Goal: Task Accomplishment & Management: Manage account settings

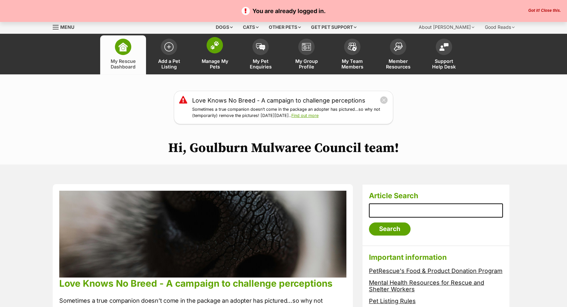
click at [215, 57] on link "Manage My Pets" at bounding box center [215, 54] width 46 height 39
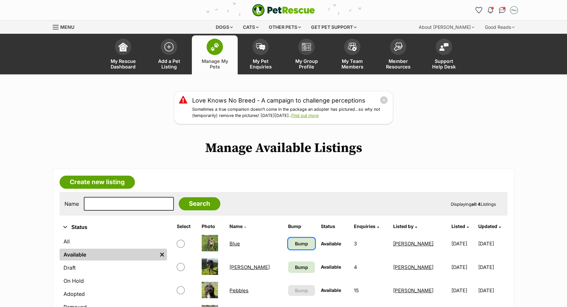
click at [295, 241] on span "Bump" at bounding box center [301, 243] width 13 height 7
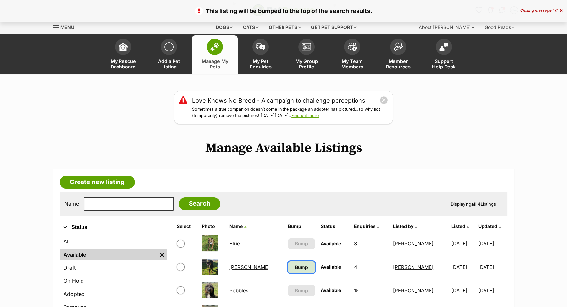
click at [295, 269] on span "Bump" at bounding box center [301, 267] width 13 height 7
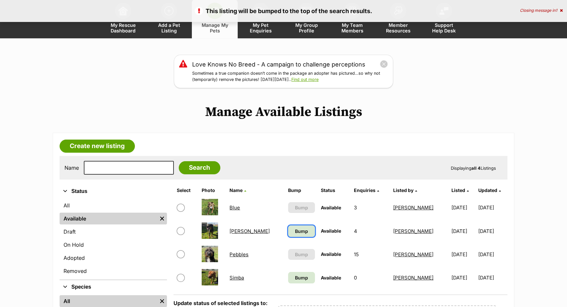
scroll to position [89, 0]
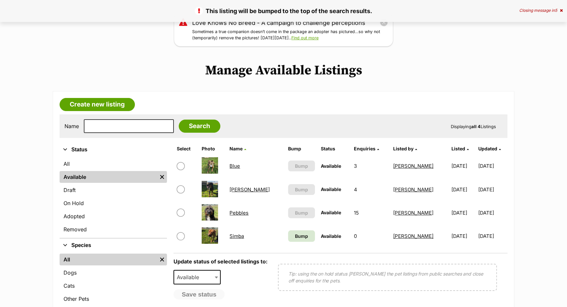
scroll to position [89, 0]
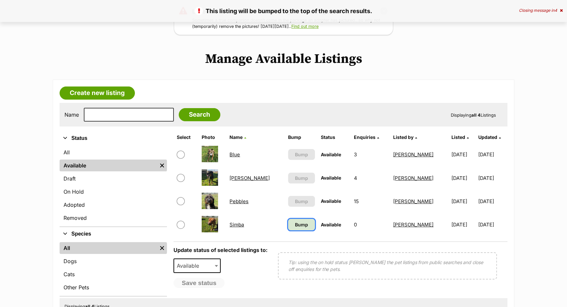
click at [288, 223] on link "Bump" at bounding box center [301, 224] width 27 height 11
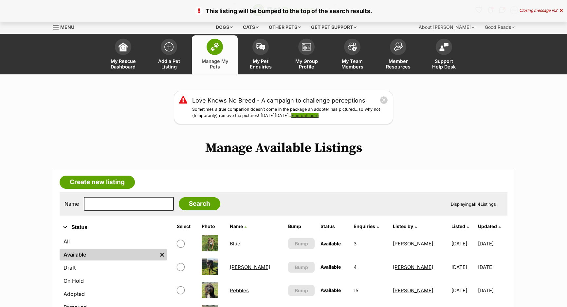
click at [319, 116] on link "Find out more" at bounding box center [304, 115] width 27 height 5
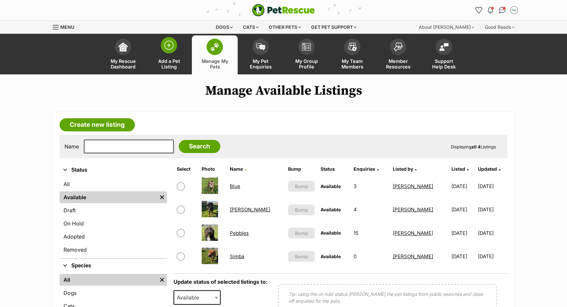
click at [175, 59] on span "Add a Pet Listing" at bounding box center [168, 63] width 29 height 11
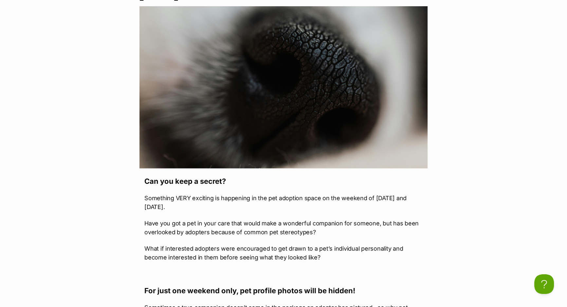
scroll to position [327, 0]
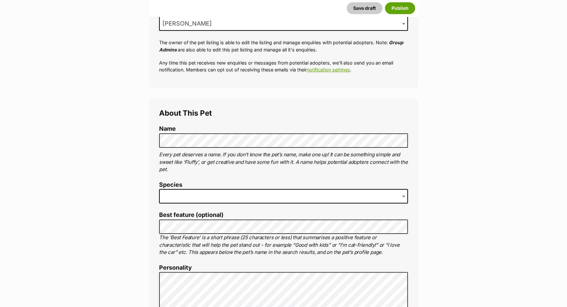
click at [215, 197] on span at bounding box center [283, 196] width 249 height 14
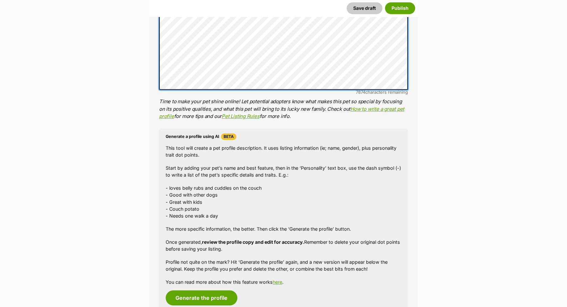
scroll to position [476, 0]
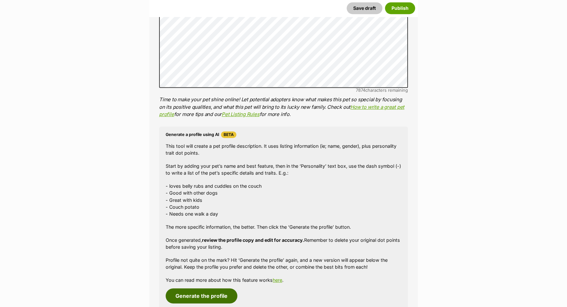
click at [210, 297] on button "Generate the profile" at bounding box center [202, 295] width 72 height 15
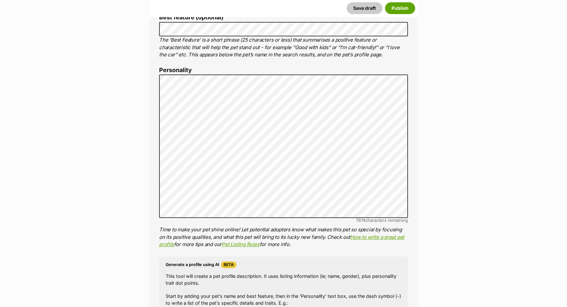
scroll to position [339, 0]
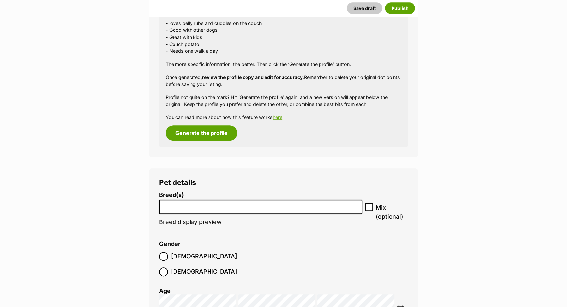
scroll to position [666, 0]
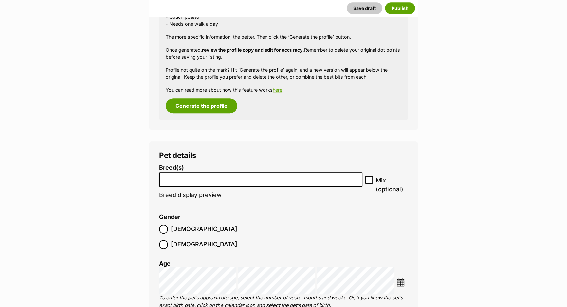
click at [199, 185] on li at bounding box center [260, 179] width 199 height 13
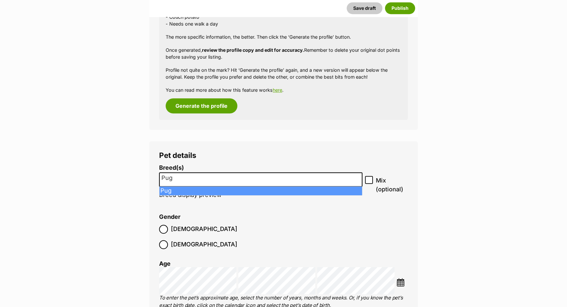
type input "Pug"
select select "169"
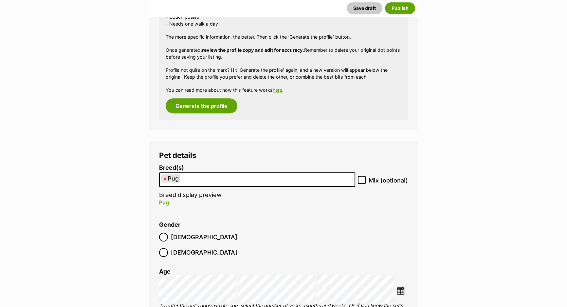
click at [295, 173] on ul "× Pug" at bounding box center [257, 179] width 195 height 13
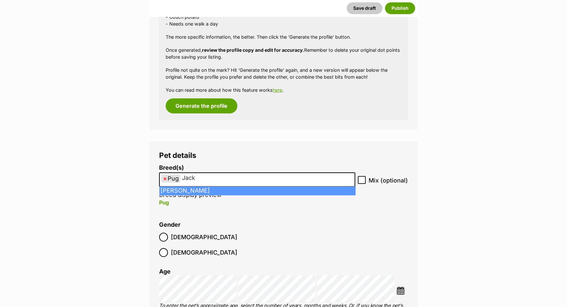
type input "Jack"
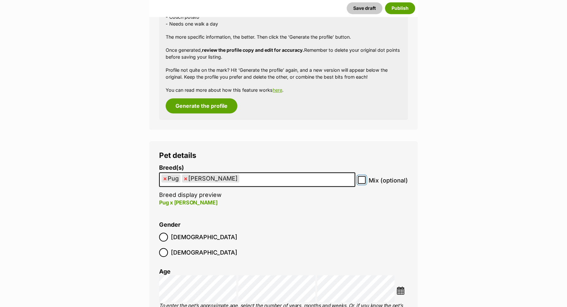
click at [365, 178] on input "Mix (optional)" at bounding box center [362, 180] width 8 height 8
checkbox input "true"
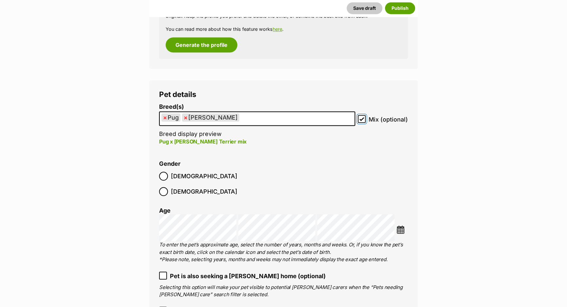
scroll to position [785, 0]
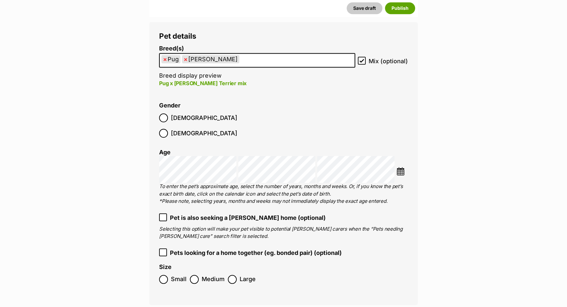
click at [177, 118] on span "[DEMOGRAPHIC_DATA]" at bounding box center [204, 117] width 66 height 9
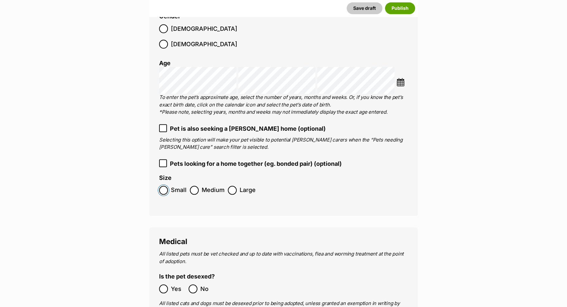
scroll to position [934, 0]
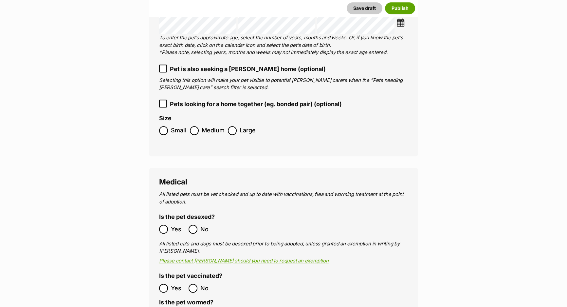
click at [175, 225] on span "Yes" at bounding box center [178, 229] width 14 height 9
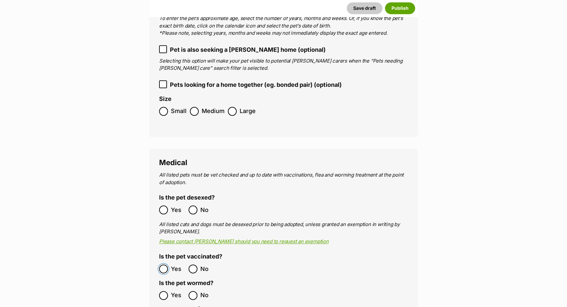
scroll to position [964, 0]
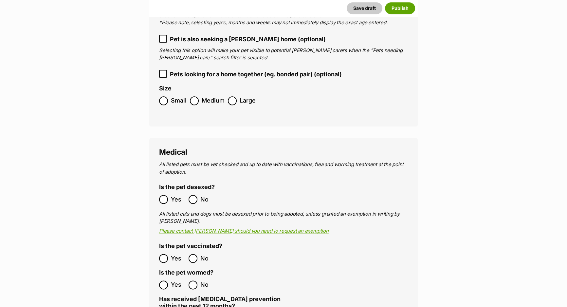
click at [168, 280] on label "Yes" at bounding box center [172, 284] width 26 height 9
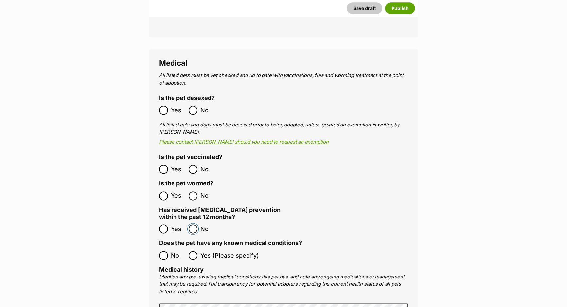
scroll to position [1053, 0]
click at [174, 248] on ol "All listed pets must be vet checked and up to date with vaccinations, flea and …" at bounding box center [283, 260] width 249 height 379
click at [169, 250] on label "No" at bounding box center [172, 254] width 26 height 9
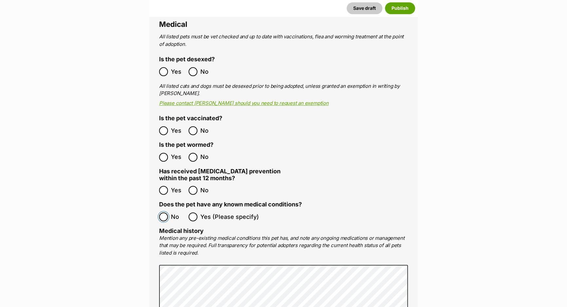
scroll to position [1142, 0]
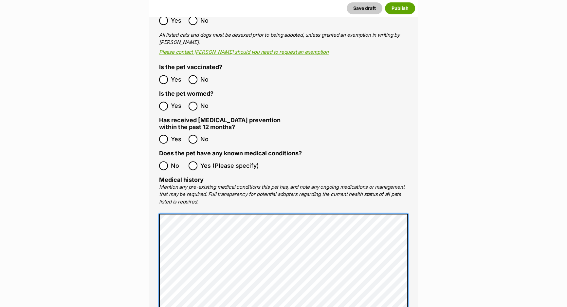
click at [101, 193] on main "New listing Listing owner Choose an owner Amanda Pain The owner of the pet list…" at bounding box center [283, 270] width 567 height 2658
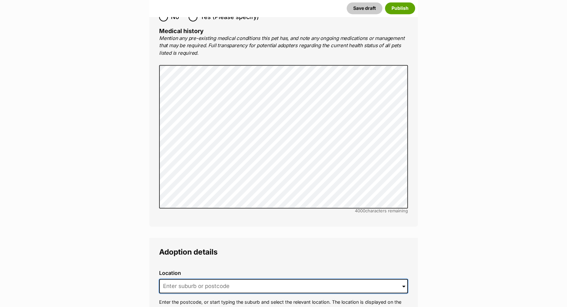
click at [193, 279] on input at bounding box center [283, 286] width 249 height 14
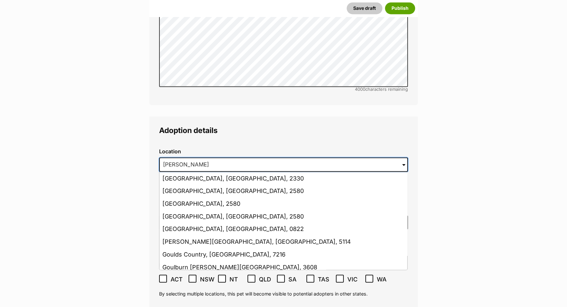
scroll to position [1440, 0]
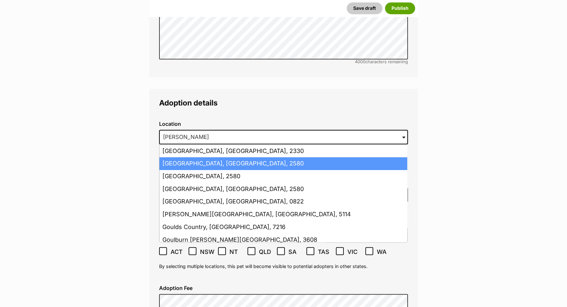
click at [197, 157] on li "Goulburn, New South Wales, 2580" at bounding box center [283, 163] width 248 height 13
type input "Goulburn, New South Wales, 2580"
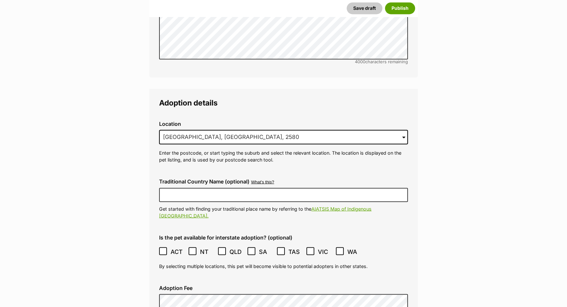
click at [163, 249] on icon at bounding box center [163, 250] width 4 height 3
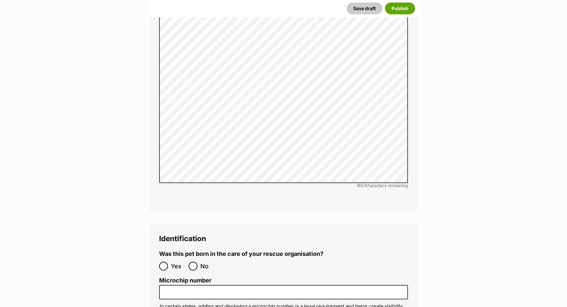
scroll to position [2095, 0]
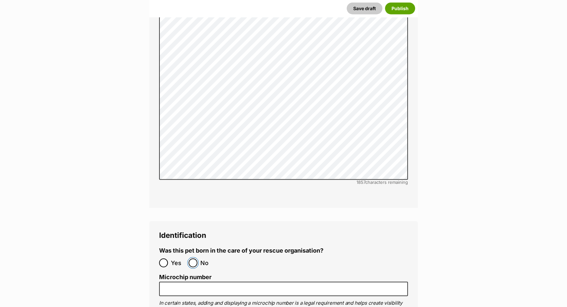
click at [194, 258] on input "No" at bounding box center [193, 262] width 9 height 9
radio input "true"
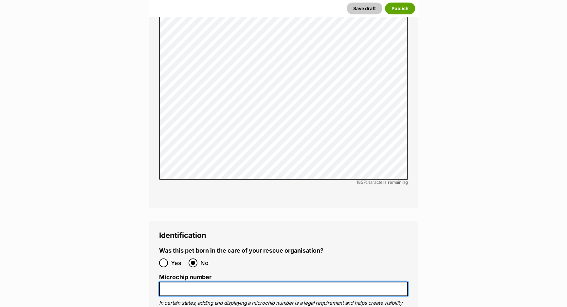
click at [189, 282] on input "Microchip number" at bounding box center [283, 289] width 249 height 15
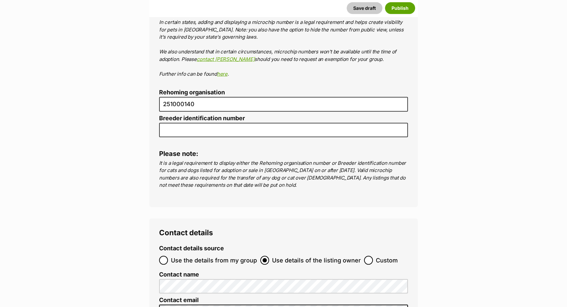
scroll to position [2392, 0]
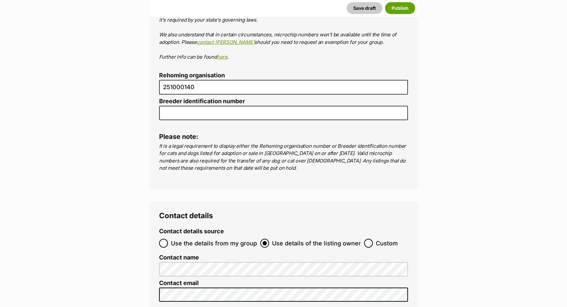
type input "956000016172196"
click at [164, 239] on input "Use the details from my group" at bounding box center [163, 243] width 9 height 9
radio input "true"
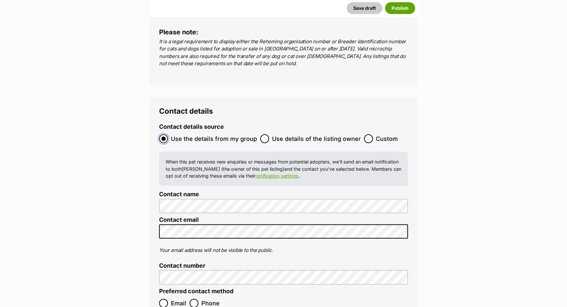
scroll to position [2541, 0]
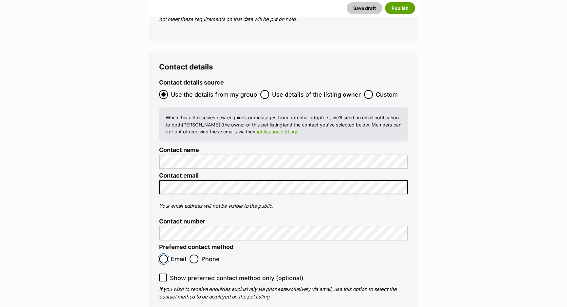
click at [164, 254] on input "Email" at bounding box center [163, 258] width 9 height 9
radio input "true"
click at [170, 273] on span "Show preferred contact method only (optional)" at bounding box center [237, 277] width 134 height 9
click at [167, 273] on input "Show preferred contact method only (optional)" at bounding box center [163, 277] width 8 height 8
checkbox input "true"
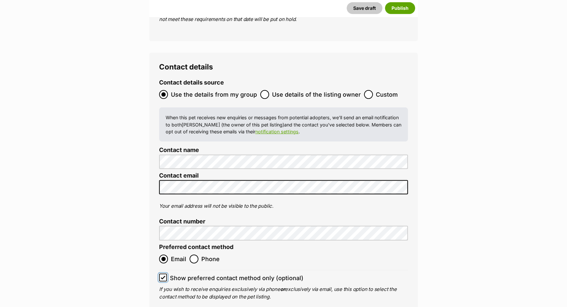
scroll to position [2630, 0]
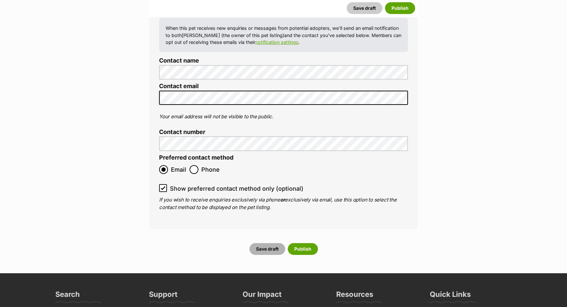
click at [267, 243] on button "Save draft" at bounding box center [267, 249] width 36 height 12
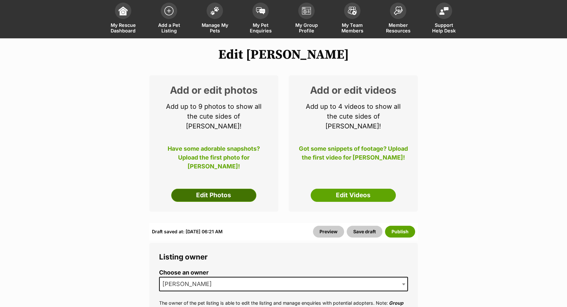
scroll to position [89, 0]
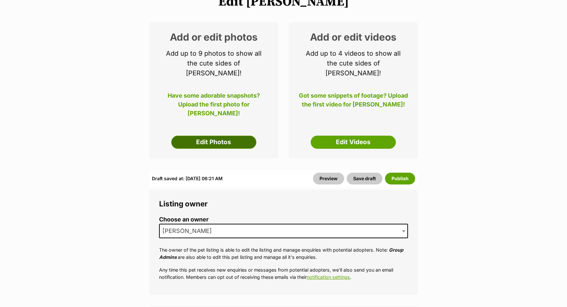
click at [197, 137] on link "Edit Photos" at bounding box center [213, 142] width 85 height 13
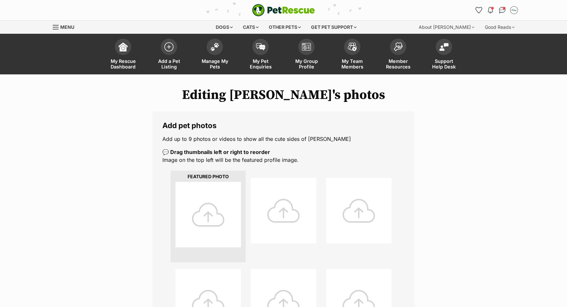
click at [210, 206] on div at bounding box center [207, 214] width 65 height 65
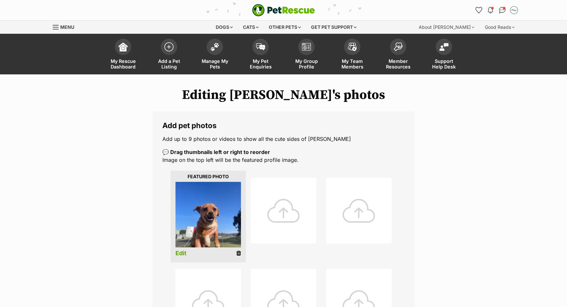
click at [272, 189] on div at bounding box center [283, 210] width 65 height 65
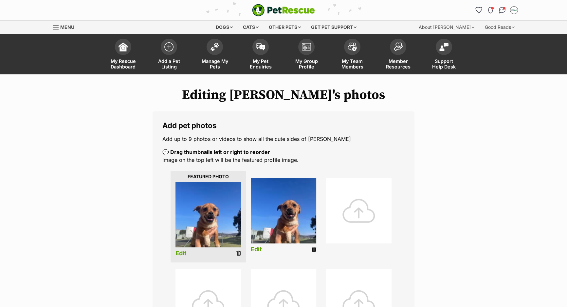
click at [353, 210] on div at bounding box center [358, 210] width 65 height 65
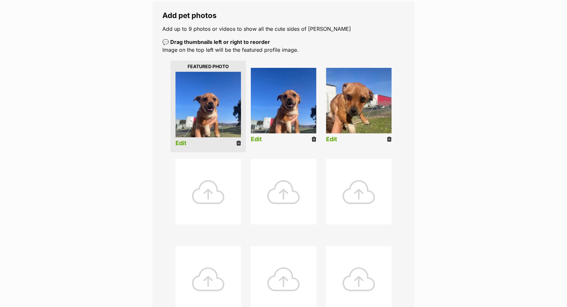
scroll to position [119, 0]
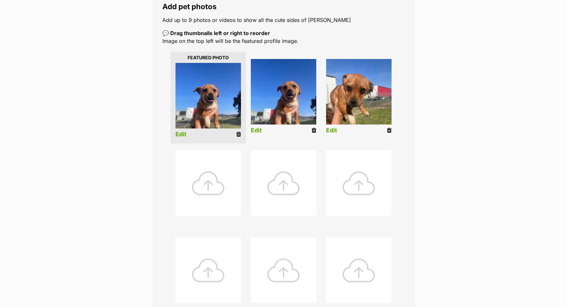
click at [218, 178] on div at bounding box center [207, 182] width 65 height 65
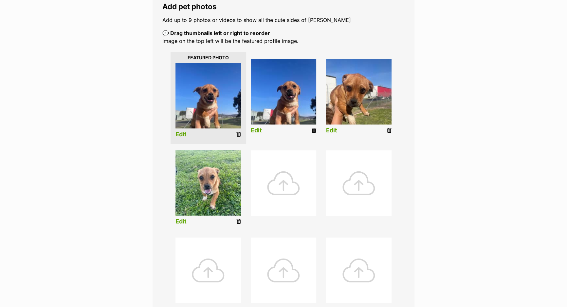
click at [182, 134] on link "Edit" at bounding box center [180, 134] width 11 height 7
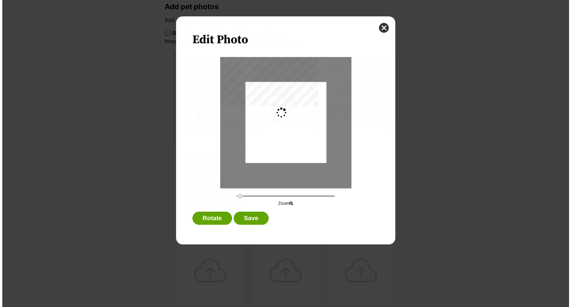
scroll to position [0, 0]
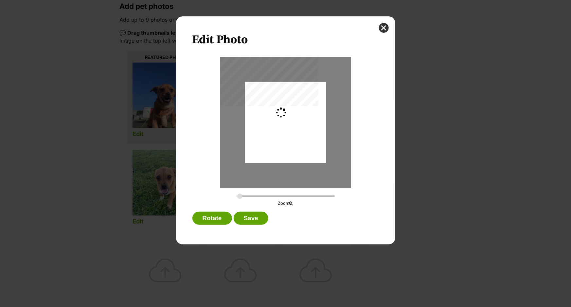
type input "0.2744"
click at [220, 57] on div "Dialog Window - Close (Press escape to close)" at bounding box center [220, 57] width 0 height 0
drag, startPoint x: 298, startPoint y: 108, endPoint x: 296, endPoint y: 102, distance: 6.0
click at [296, 102] on div "Dialog Window - Close (Press escape to close)" at bounding box center [285, 117] width 81 height 108
click at [251, 223] on button "Save" at bounding box center [251, 218] width 35 height 13
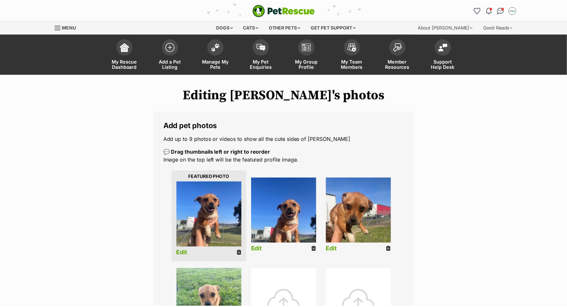
scroll to position [119, 0]
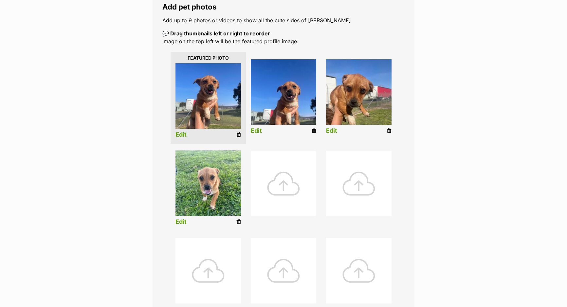
click at [261, 125] on li "Edit" at bounding box center [283, 98] width 75 height 84
click at [261, 128] on link "Edit" at bounding box center [256, 130] width 11 height 7
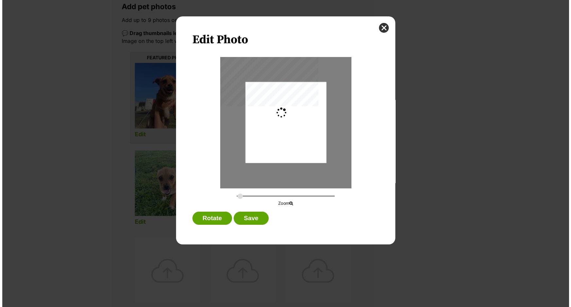
scroll to position [0, 0]
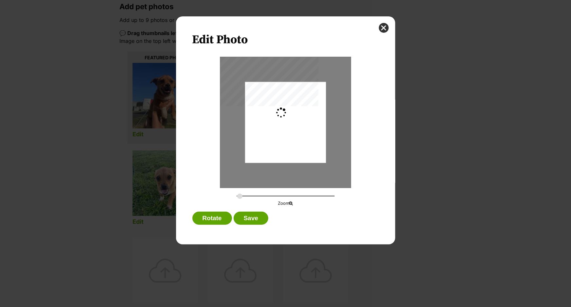
type input "0.2744"
click at [308, 130] on div "Dialog Window - Close (Press escape to close)" at bounding box center [285, 122] width 81 height 108
drag, startPoint x: 310, startPoint y: 153, endPoint x: 309, endPoint y: 148, distance: 5.0
click at [309, 148] on div "Dialog Window - Close (Press escape to close)" at bounding box center [285, 118] width 81 height 108
click at [265, 217] on button "Save" at bounding box center [251, 218] width 35 height 13
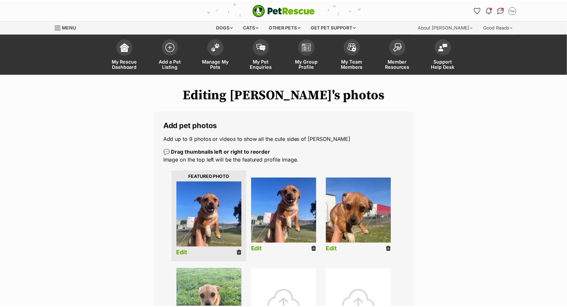
scroll to position [118, 0]
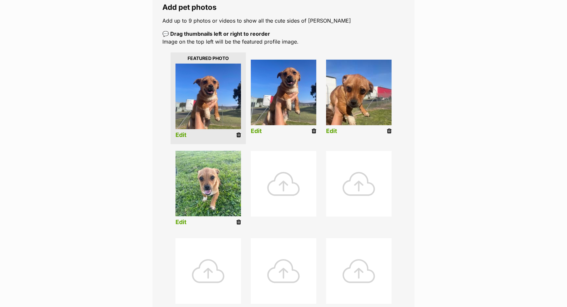
click at [333, 131] on link "Edit" at bounding box center [331, 131] width 11 height 7
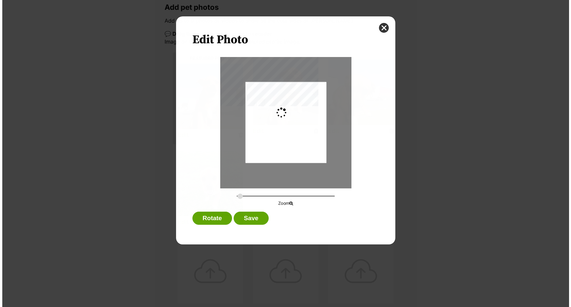
scroll to position [0, 0]
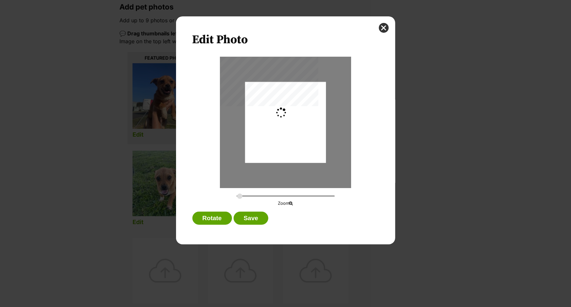
click at [293, 105] on div "Dialog Window - Close (Press escape to close)" at bounding box center [285, 122] width 81 height 81
type input "0.2744"
click at [292, 108] on div "Dialog Window - Close (Press escape to close)" at bounding box center [285, 122] width 131 height 131
click at [294, 109] on div "Dialog Window - Close (Press escape to close)" at bounding box center [285, 123] width 81 height 108
click at [258, 210] on div "Edit Photo Zoom Rotate Save" at bounding box center [285, 130] width 219 height 228
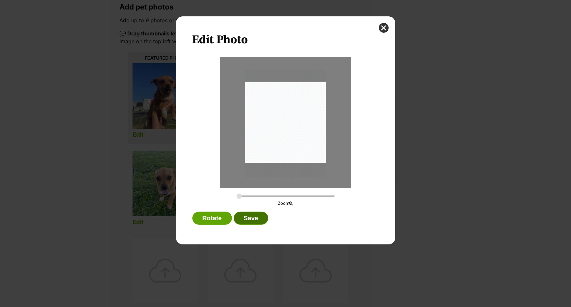
click at [258, 213] on button "Save" at bounding box center [251, 218] width 35 height 13
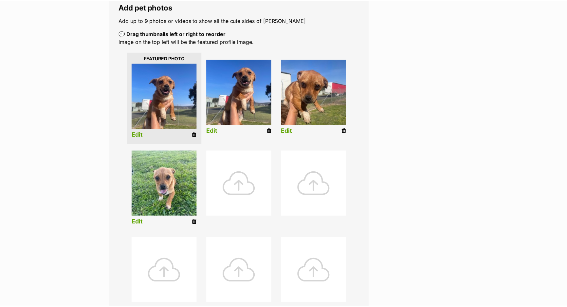
scroll to position [118, 0]
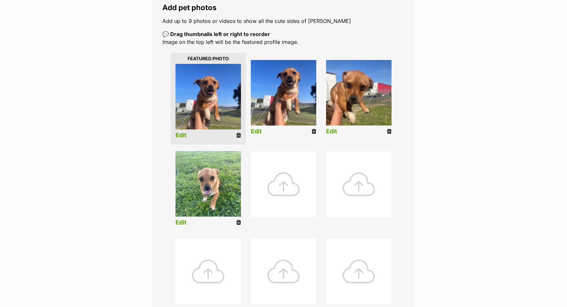
click at [181, 221] on link "Edit" at bounding box center [180, 222] width 11 height 7
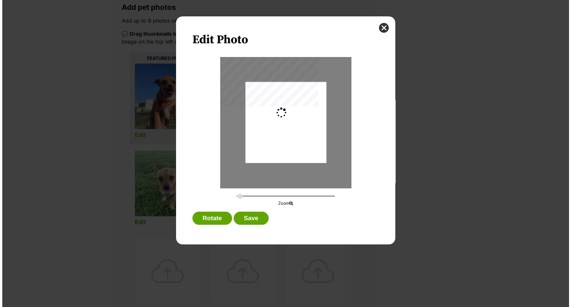
scroll to position [0, 0]
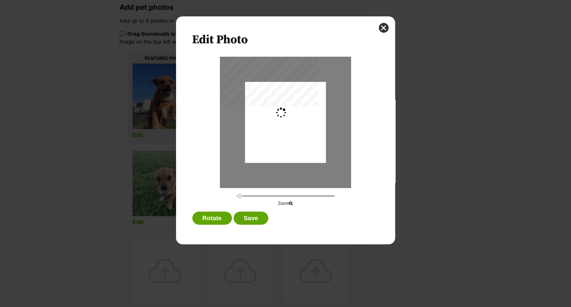
type input "0.2744"
click at [281, 141] on div "Dialog Window - Close (Press escape to close)" at bounding box center [285, 122] width 81 height 108
drag, startPoint x: 285, startPoint y: 138, endPoint x: 286, endPoint y: 148, distance: 10.6
click at [286, 147] on div "Dialog Window - Close (Press escape to close)" at bounding box center [285, 122] width 81 height 108
drag, startPoint x: 253, startPoint y: 211, endPoint x: 253, endPoint y: 215, distance: 3.9
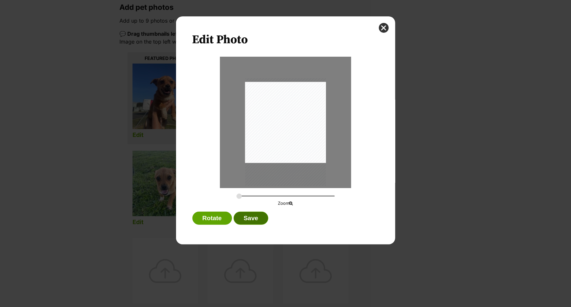
click at [253, 212] on button "Save" at bounding box center [251, 218] width 35 height 13
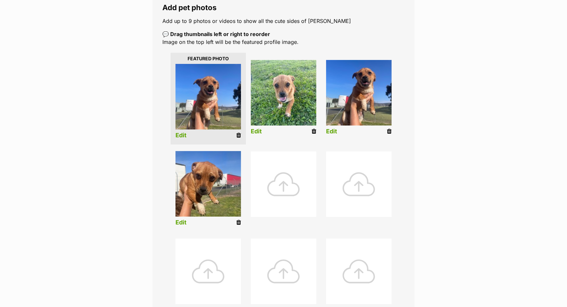
scroll to position [296, 0]
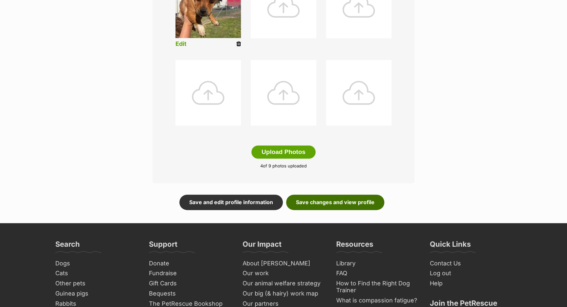
click at [337, 200] on link "Save changes and view profile" at bounding box center [335, 201] width 98 height 15
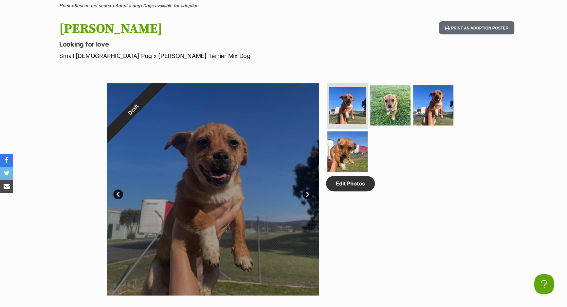
scroll to position [268, 0]
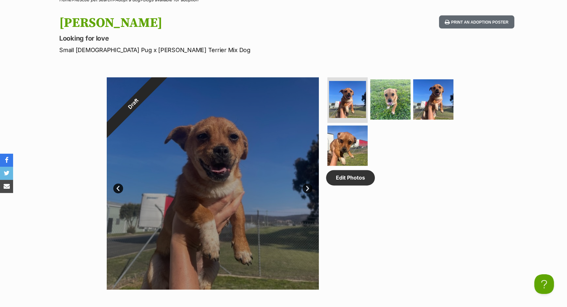
click at [303, 184] on link "Next" at bounding box center [308, 188] width 10 height 10
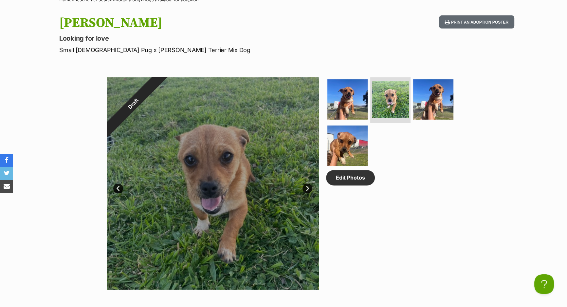
scroll to position [0, 0]
click at [303, 184] on link "Next" at bounding box center [308, 188] width 10 height 10
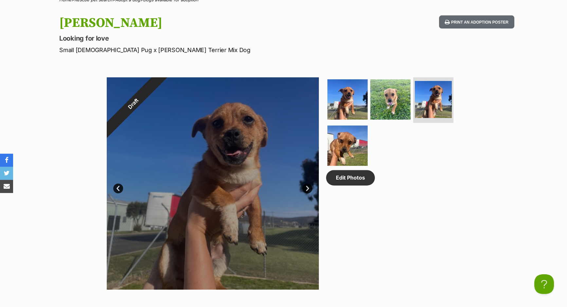
click at [303, 184] on link "Next" at bounding box center [308, 188] width 10 height 10
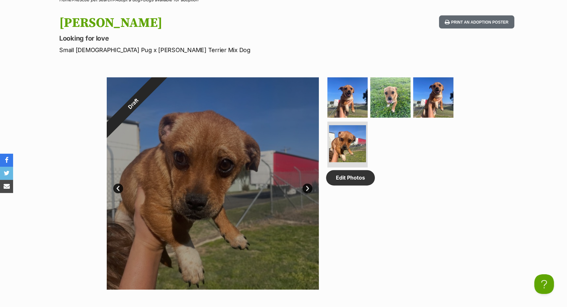
click at [303, 184] on link "Next" at bounding box center [308, 188] width 10 height 10
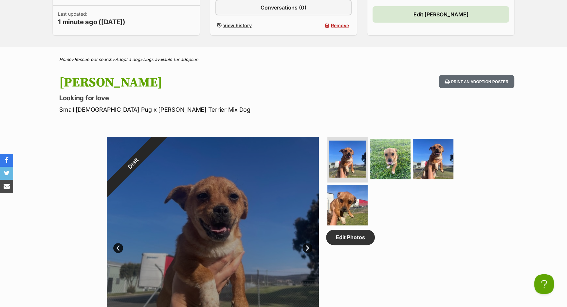
scroll to position [59, 0]
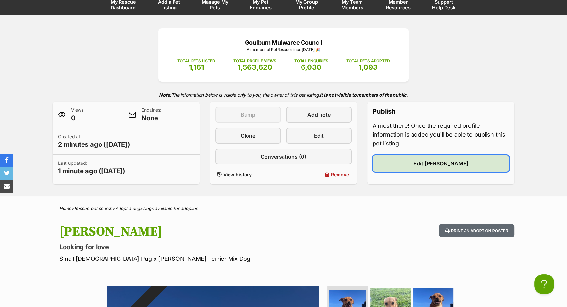
click at [441, 166] on span "Edit Donald" at bounding box center [441, 163] width 55 height 8
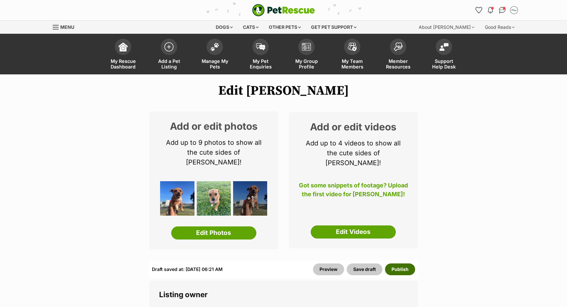
click at [398, 263] on button "Publish" at bounding box center [400, 269] width 30 height 12
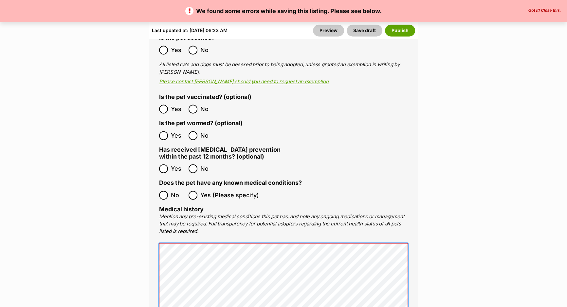
scroll to position [1339, 0]
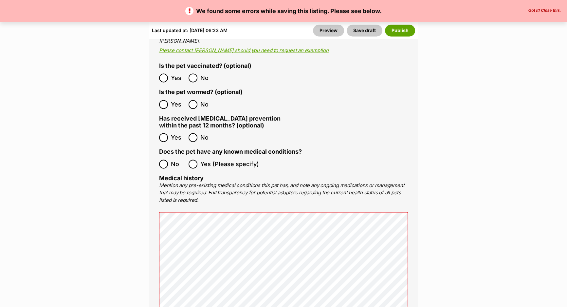
drag, startPoint x: 200, startPoint y: 131, endPoint x: 197, endPoint y: 137, distance: 6.6
click at [201, 156] on ol "No Yes (Please specify)" at bounding box center [283, 163] width 249 height 15
click at [406, 31] on button "Publish" at bounding box center [400, 31] width 30 height 12
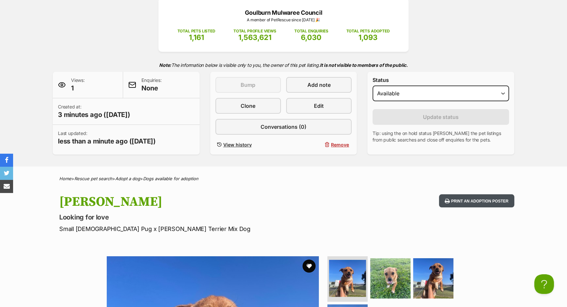
click at [466, 204] on button "Print an adoption poster" at bounding box center [476, 200] width 75 height 13
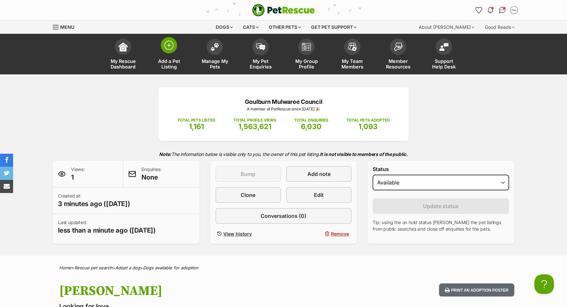
click at [159, 47] on link "Add a Pet Listing" at bounding box center [169, 54] width 46 height 39
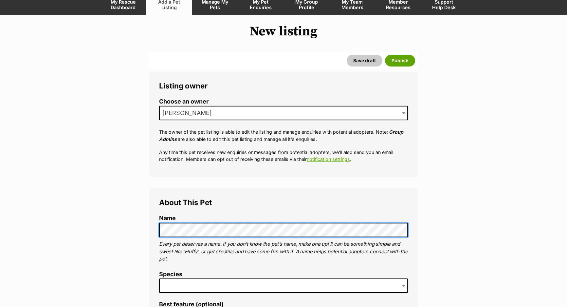
scroll to position [208, 0]
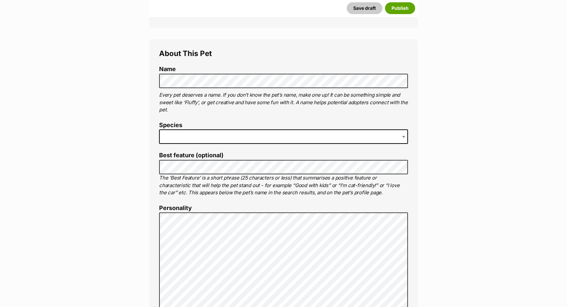
click at [192, 123] on label "Species" at bounding box center [283, 125] width 249 height 7
click at [190, 133] on span at bounding box center [283, 136] width 249 height 14
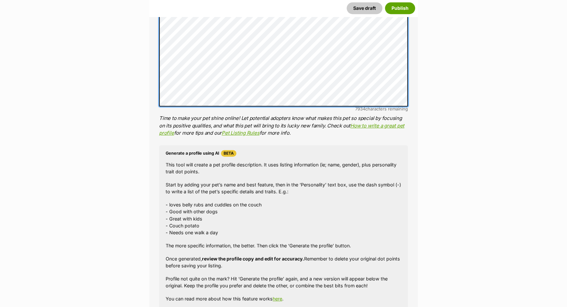
scroll to position [476, 0]
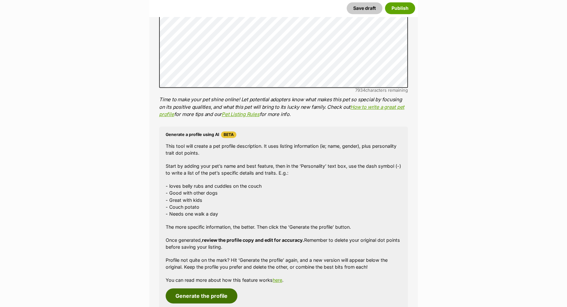
click at [217, 301] on button "Generate the profile" at bounding box center [202, 295] width 72 height 15
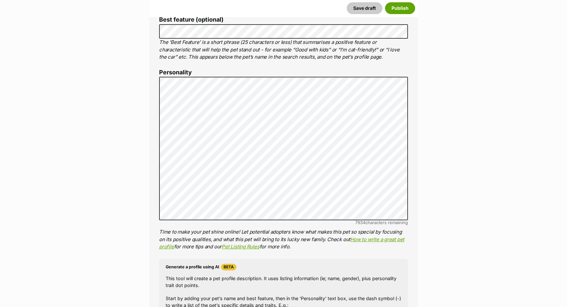
scroll to position [339, 0]
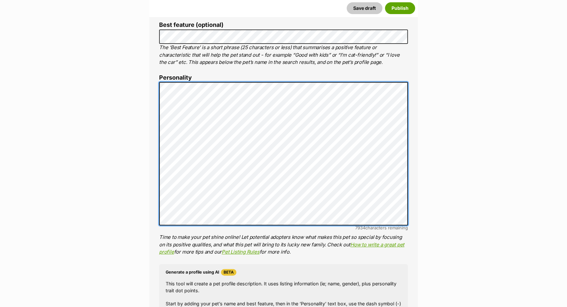
click at [150, 74] on div "About This Pet Name Henlo there, it looks like you might be using the pet name …" at bounding box center [283, 183] width 268 height 548
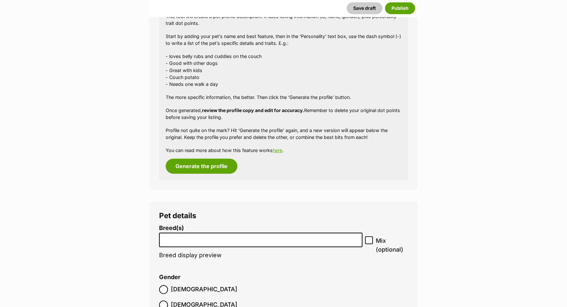
scroll to position [606, 0]
click at [216, 242] on li at bounding box center [260, 238] width 199 height 13
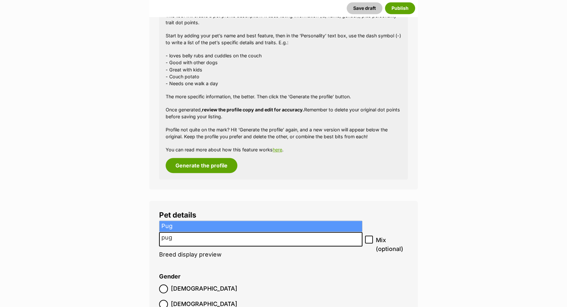
type input "pug"
select select "169"
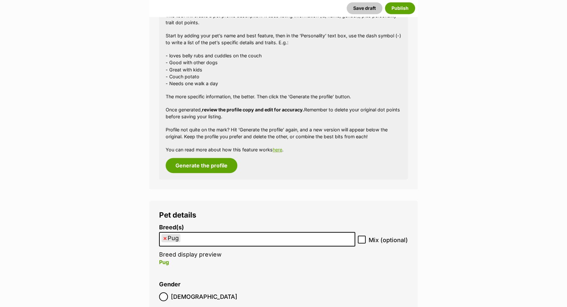
click at [229, 238] on ul "× Pug" at bounding box center [257, 238] width 195 height 13
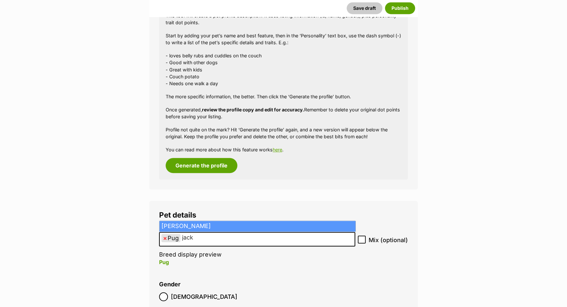
type input "jack"
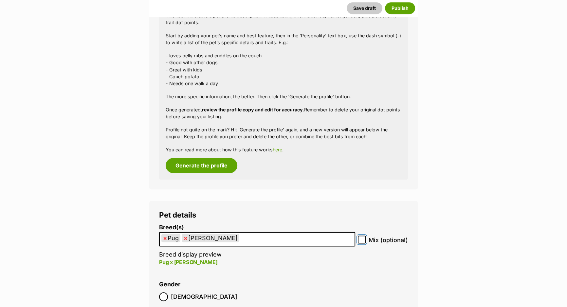
click at [359, 238] on input "Mix (optional)" at bounding box center [362, 239] width 8 height 8
checkbox input "true"
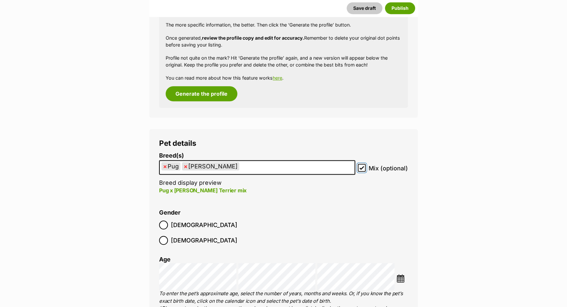
scroll to position [696, 0]
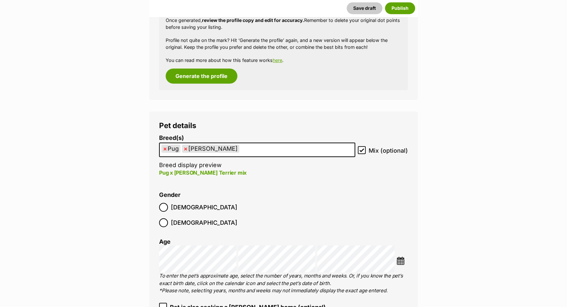
click at [201, 218] on span "Female" at bounding box center [204, 222] width 66 height 9
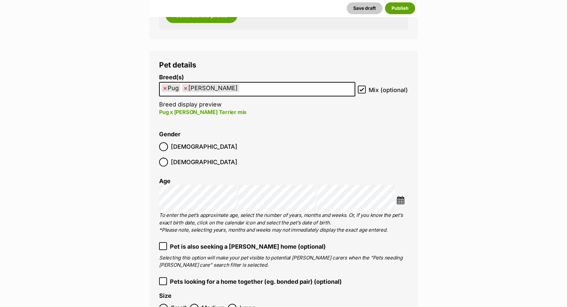
scroll to position [815, 0]
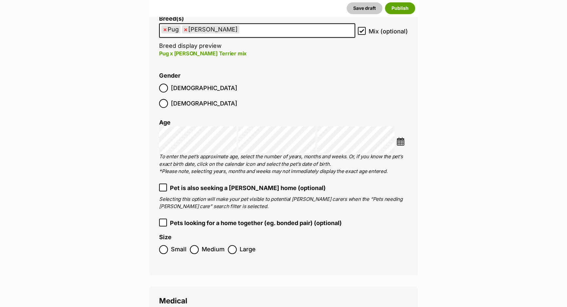
click at [184, 245] on span "Small" at bounding box center [179, 249] width 16 height 9
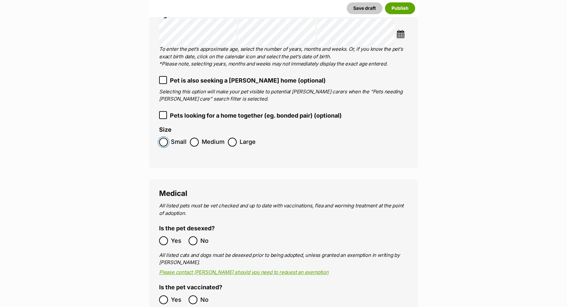
scroll to position [964, 0]
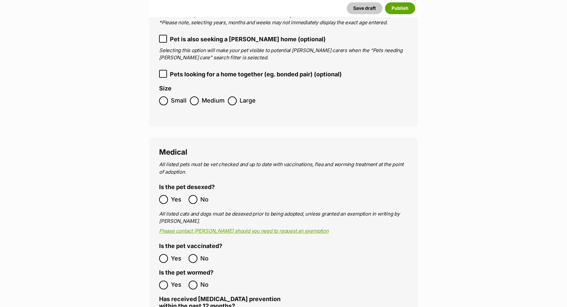
click at [176, 195] on span "Yes" at bounding box center [178, 199] width 14 height 9
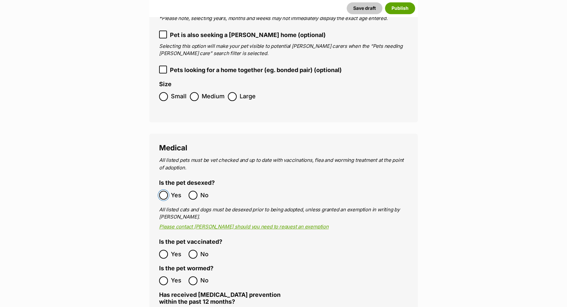
scroll to position [1023, 0]
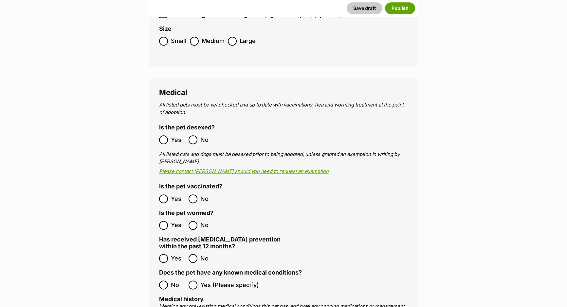
click at [173, 194] on span "Yes" at bounding box center [178, 198] width 14 height 9
click at [168, 217] on ol "Yes No" at bounding box center [221, 224] width 124 height 15
click at [170, 221] on label "Yes" at bounding box center [172, 225] width 26 height 9
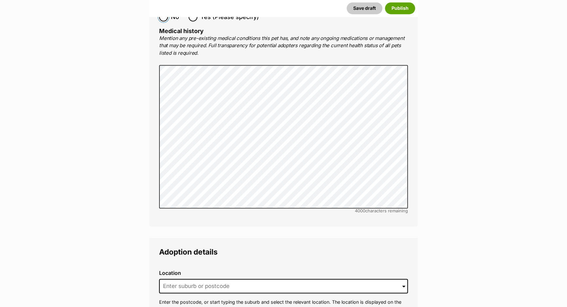
scroll to position [1321, 0]
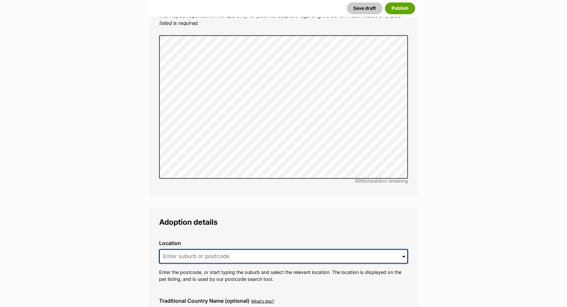
click at [180, 249] on input at bounding box center [283, 256] width 249 height 14
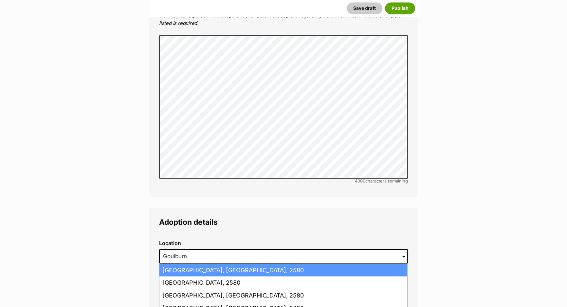
click at [196, 264] on li "Goulburn, New South Wales, 2580" at bounding box center [283, 270] width 248 height 13
type input "Goulburn, New South Wales, 2580"
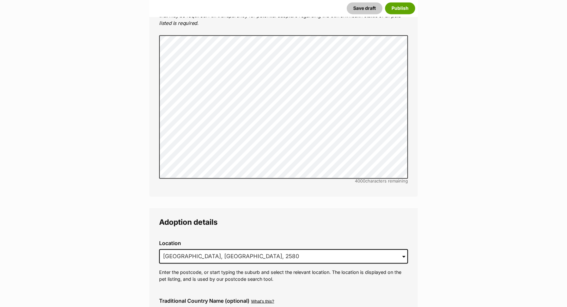
scroll to position [1440, 0]
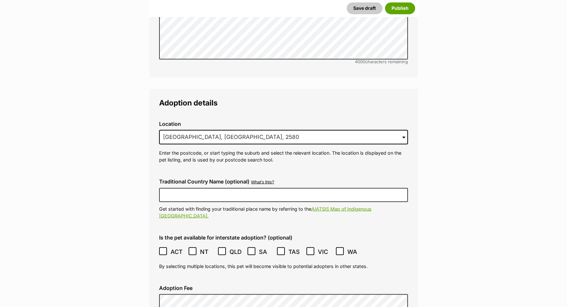
click at [172, 247] on span "ACT" at bounding box center [178, 251] width 15 height 9
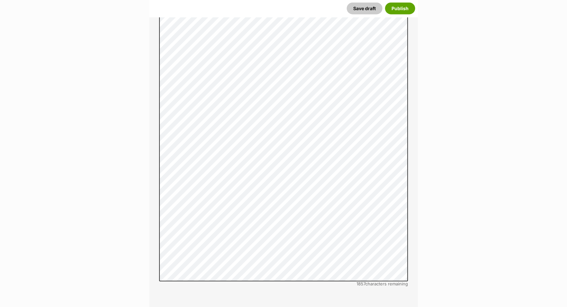
scroll to position [2065, 0]
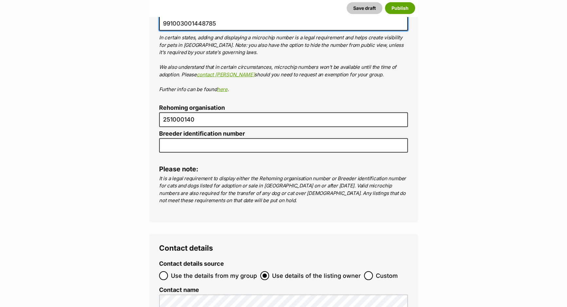
scroll to position [2452, 0]
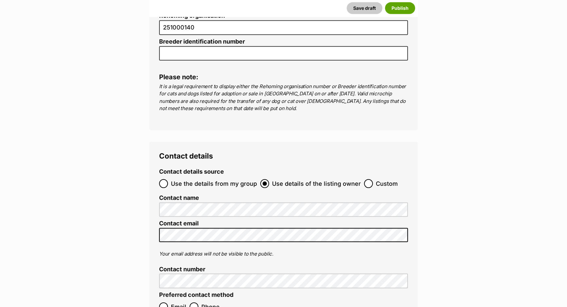
type input "991003001448785"
click at [208, 176] on ol "Use the details from my group Use details of the listing owner Custom" at bounding box center [283, 183] width 249 height 15
click at [208, 179] on span "Use the details from my group" at bounding box center [214, 183] width 86 height 9
click at [168, 179] on input "Use the details from my group" at bounding box center [163, 183] width 9 height 9
radio input "true"
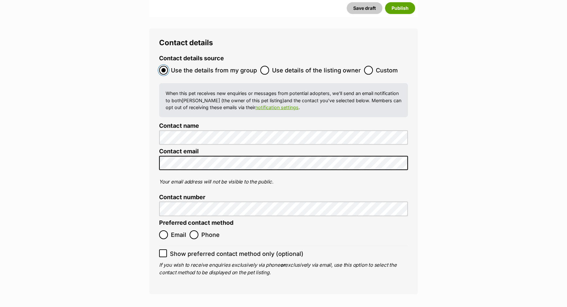
scroll to position [2571, 0]
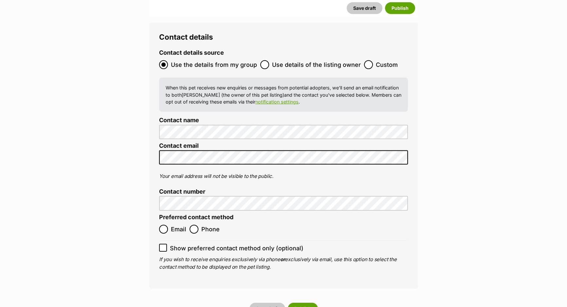
click at [178, 221] on ol "Email Phone" at bounding box center [221, 228] width 124 height 15
click at [177, 244] on span "Show preferred contact method only (optional)" at bounding box center [237, 248] width 134 height 9
click at [167, 244] on input "Show preferred contact method only (optional)" at bounding box center [163, 248] width 8 height 8
checkbox input "true"
click at [178, 225] on span "Email" at bounding box center [178, 229] width 15 height 9
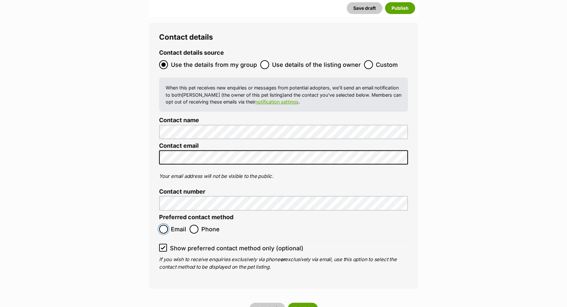
click at [168, 225] on input "Email" at bounding box center [163, 229] width 9 height 9
radio input "true"
click at [269, 303] on button "Save draft" at bounding box center [267, 309] width 36 height 12
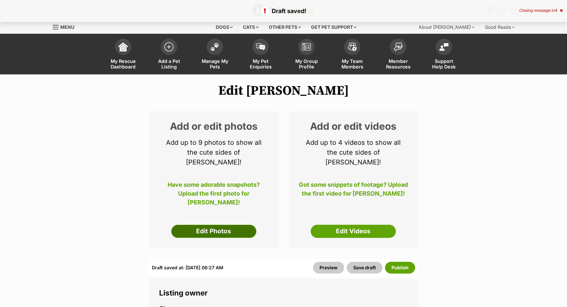
click at [177, 225] on link "Edit Photos" at bounding box center [213, 231] width 85 height 13
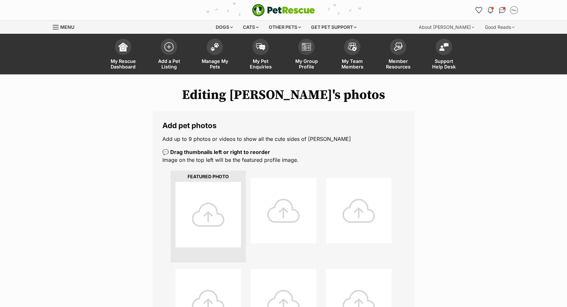
click at [196, 195] on div at bounding box center [207, 214] width 65 height 65
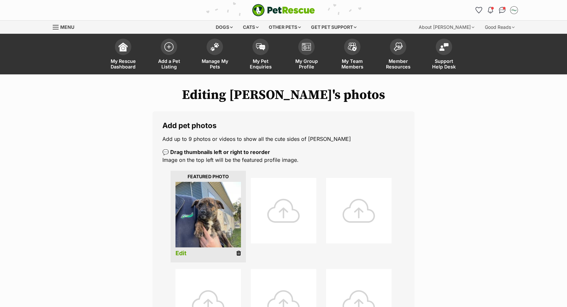
click at [275, 197] on div at bounding box center [283, 210] width 65 height 65
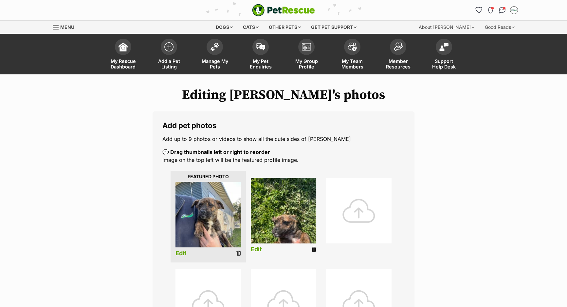
click at [352, 216] on div at bounding box center [358, 210] width 65 height 65
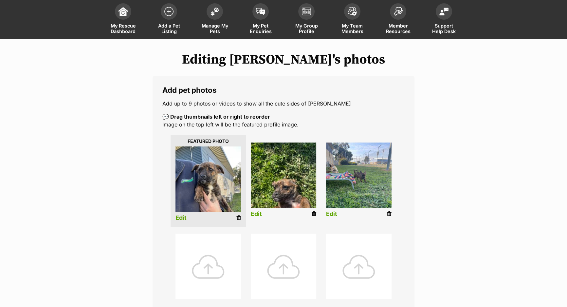
scroll to position [89, 0]
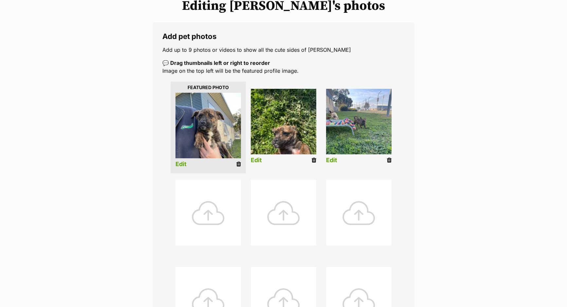
click at [192, 196] on div at bounding box center [207, 212] width 65 height 65
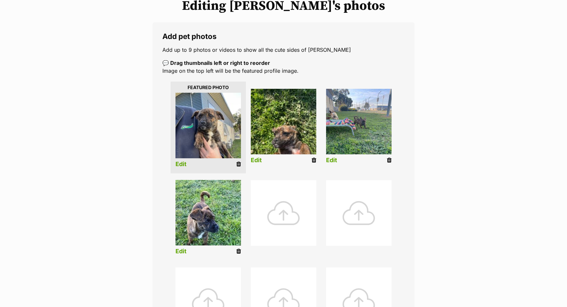
click at [285, 205] on div at bounding box center [283, 212] width 65 height 65
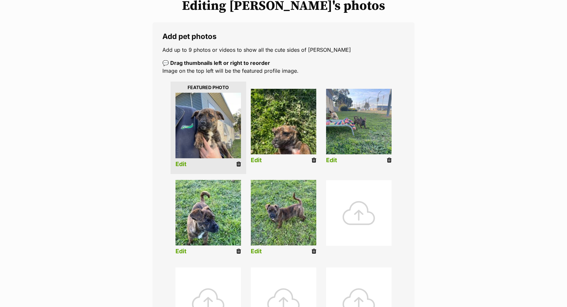
click at [180, 163] on link "Edit" at bounding box center [180, 164] width 11 height 7
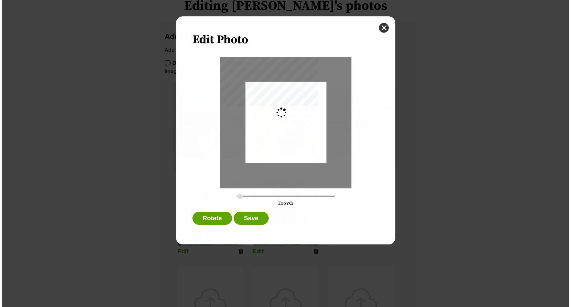
scroll to position [0, 0]
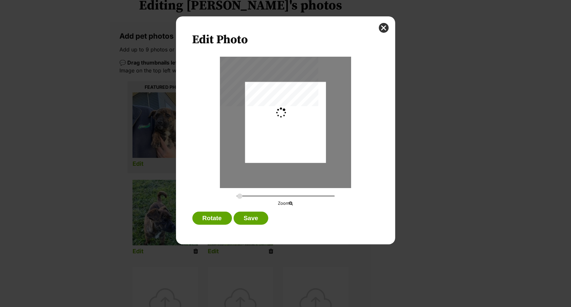
type input "0.2744"
click at [309, 122] on div "Dialog Window - Close (Press escape to close)" at bounding box center [285, 120] width 81 height 108
click at [264, 212] on button "Save" at bounding box center [251, 218] width 35 height 13
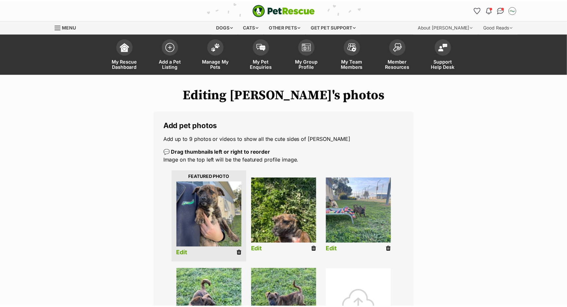
scroll to position [89, 0]
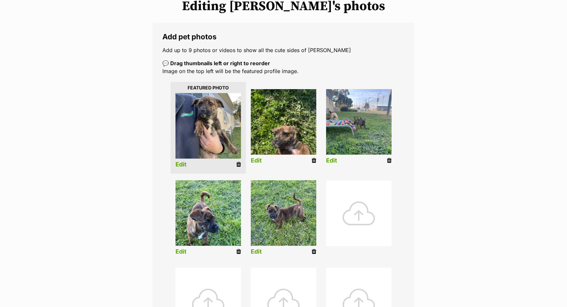
click at [257, 160] on link "Edit" at bounding box center [256, 160] width 11 height 7
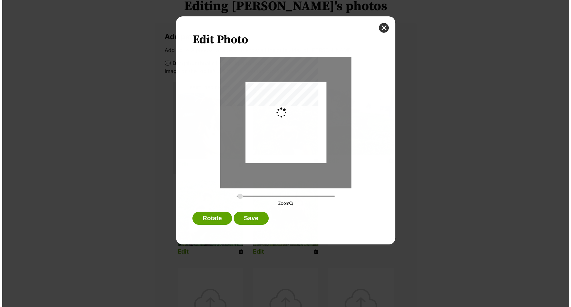
scroll to position [0, 0]
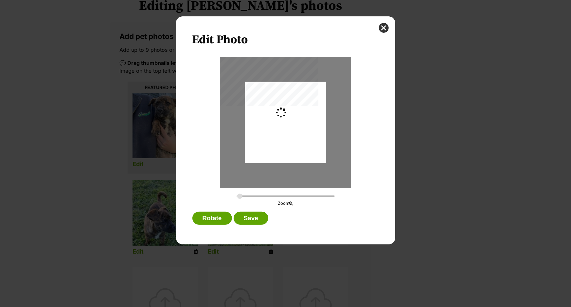
type input "0.2744"
drag, startPoint x: 310, startPoint y: 140, endPoint x: 311, endPoint y: 128, distance: 12.5
click at [311, 128] on div "Dialog Window - Close (Press escape to close)" at bounding box center [285, 122] width 131 height 131
drag, startPoint x: 311, startPoint y: 128, endPoint x: 310, endPoint y: 99, distance: 28.8
click at [310, 101] on div "Dialog Window - Close (Press escape to close)" at bounding box center [285, 109] width 81 height 108
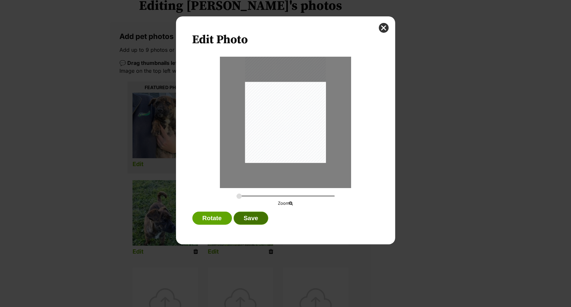
click at [256, 219] on button "Save" at bounding box center [251, 218] width 35 height 13
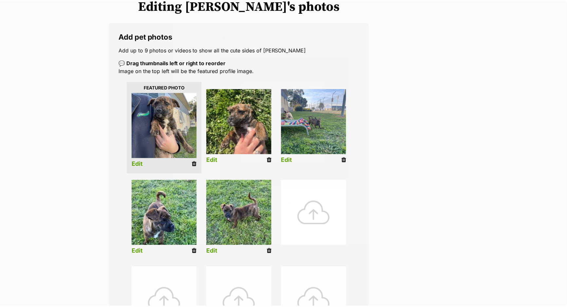
scroll to position [88, 0]
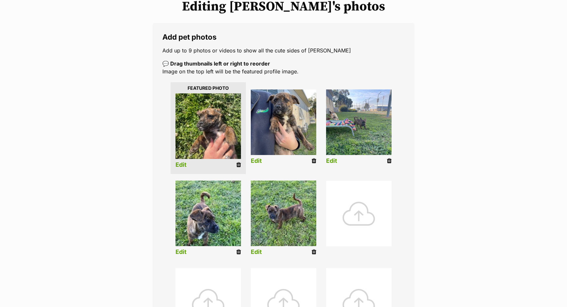
click at [337, 161] on link "Edit" at bounding box center [331, 160] width 11 height 7
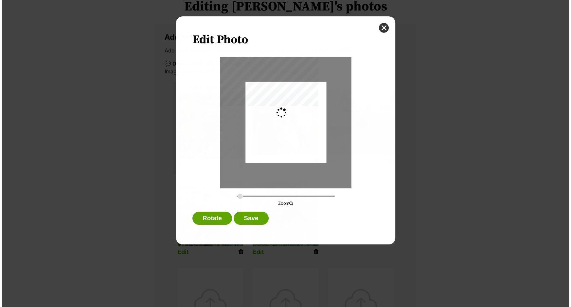
scroll to position [0, 0]
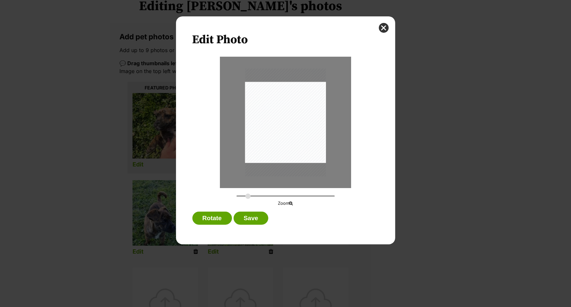
type input "0.3928"
click at [248, 196] on input "Dialog Window - Close (Press escape to close)" at bounding box center [286, 196] width 98 height 6
drag, startPoint x: 270, startPoint y: 126, endPoint x: 265, endPoint y: 144, distance: 18.3
click at [265, 144] on div "Dialog Window - Close (Press escape to close)" at bounding box center [281, 140] width 116 height 154
click at [251, 215] on button "Save" at bounding box center [251, 218] width 35 height 13
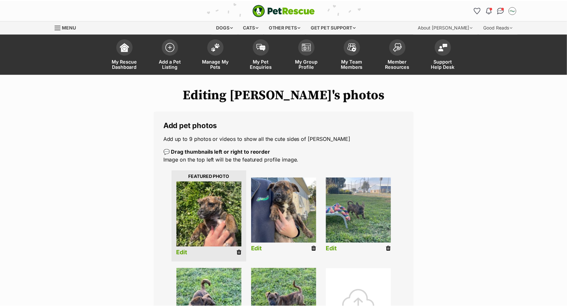
scroll to position [88, 0]
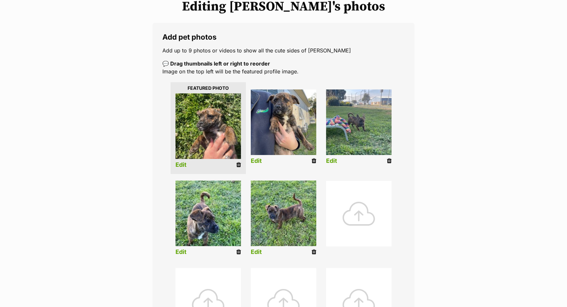
click at [177, 254] on link "Edit" at bounding box center [180, 251] width 11 height 7
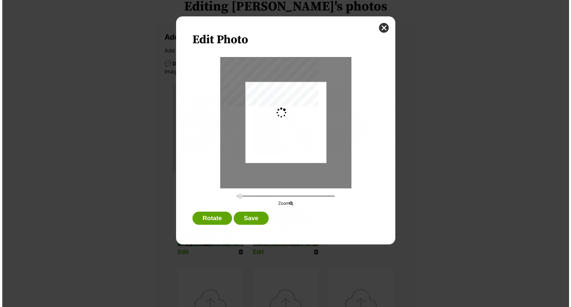
scroll to position [0, 0]
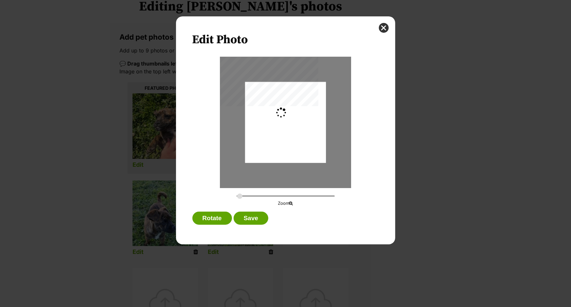
type input "0.2744"
drag, startPoint x: 311, startPoint y: 128, endPoint x: 322, endPoint y: 178, distance: 50.7
click at [322, 178] on div "Dialog Window - Close (Press escape to close)" at bounding box center [285, 154] width 81 height 144
drag, startPoint x: 314, startPoint y: 154, endPoint x: 314, endPoint y: 146, distance: 8.5
click at [314, 146] on div "Dialog Window - Close (Press escape to close)" at bounding box center [285, 145] width 81 height 144
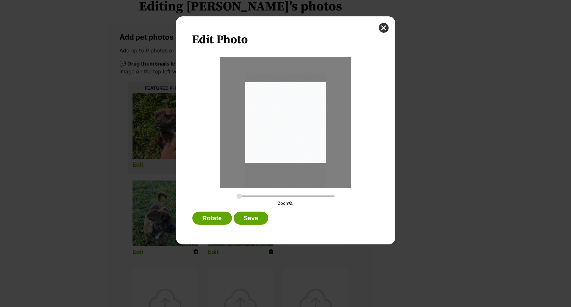
click at [261, 208] on div "Edit Photo Zoom Rotate Save" at bounding box center [285, 130] width 219 height 228
click at [256, 219] on button "Save" at bounding box center [251, 218] width 35 height 13
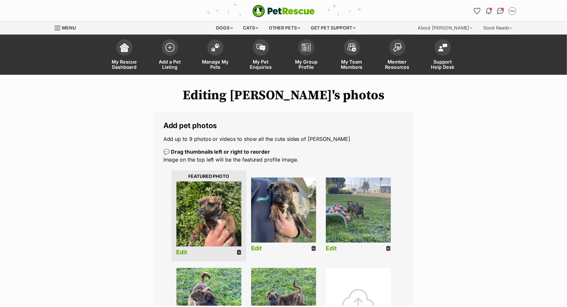
scroll to position [88, 0]
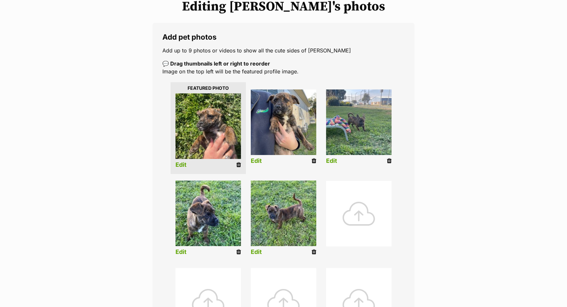
click at [259, 252] on link "Edit" at bounding box center [256, 251] width 11 height 7
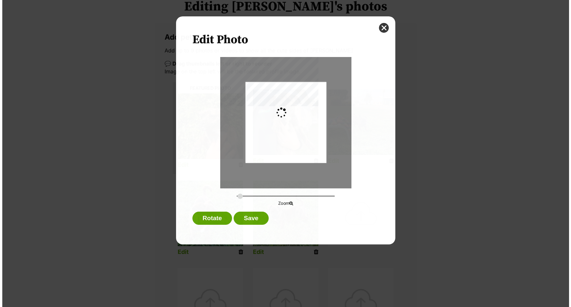
scroll to position [0, 0]
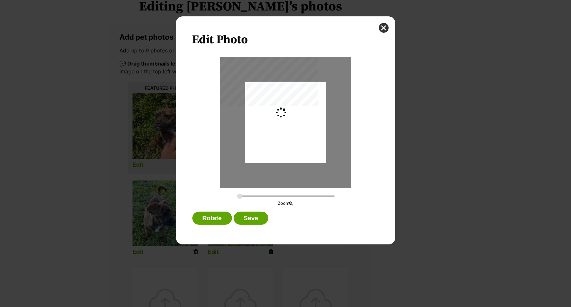
click at [284, 144] on div "Dialog Window - Close (Press escape to close)" at bounding box center [285, 122] width 81 height 81
type input "0.2744"
drag, startPoint x: 284, startPoint y: 144, endPoint x: 283, endPoint y: 165, distance: 21.3
click at [283, 165] on div "Dialog Window - Close (Press escape to close)" at bounding box center [285, 122] width 81 height 144
click at [263, 216] on button "Save" at bounding box center [251, 218] width 35 height 13
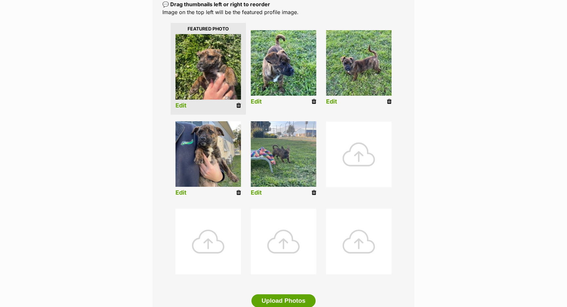
scroll to position [207, 0]
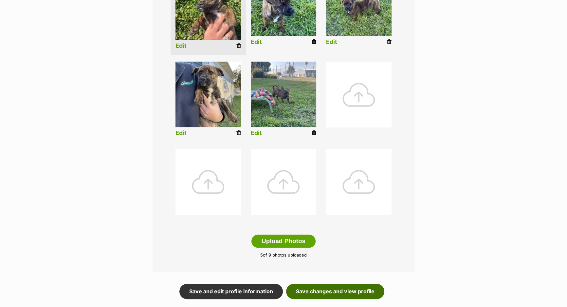
click at [323, 293] on link "Save changes and view profile" at bounding box center [335, 291] width 98 height 15
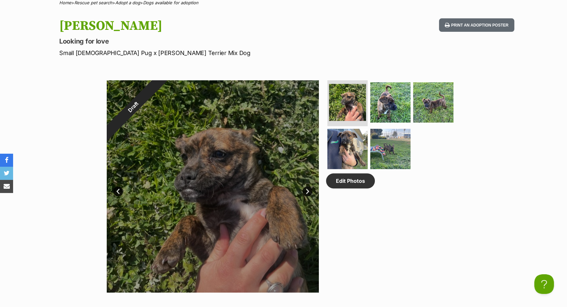
click at [310, 188] on link "Next" at bounding box center [308, 191] width 10 height 10
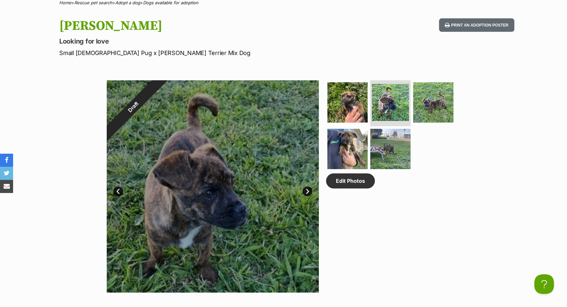
click at [310, 188] on link "Next" at bounding box center [308, 191] width 10 height 10
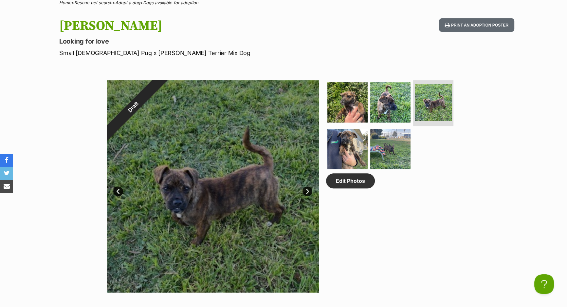
click at [310, 188] on link "Next" at bounding box center [308, 191] width 10 height 10
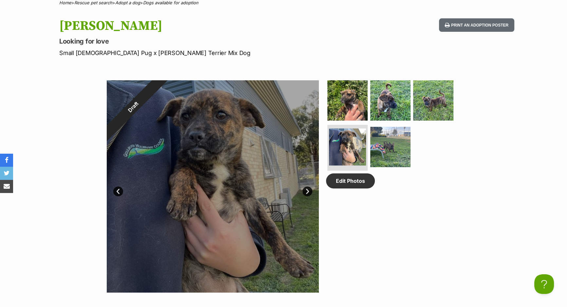
click at [310, 188] on link "Next" at bounding box center [308, 191] width 10 height 10
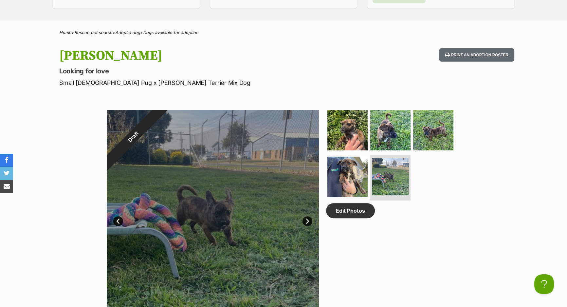
scroll to position [149, 0]
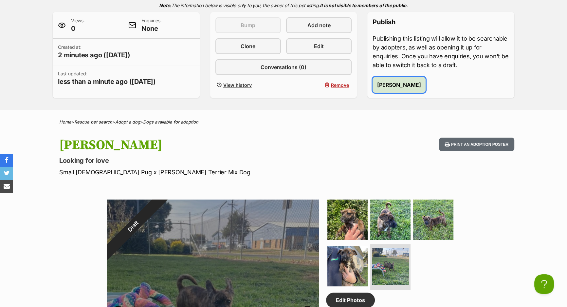
click at [395, 86] on span "[PERSON_NAME]" at bounding box center [399, 85] width 44 height 8
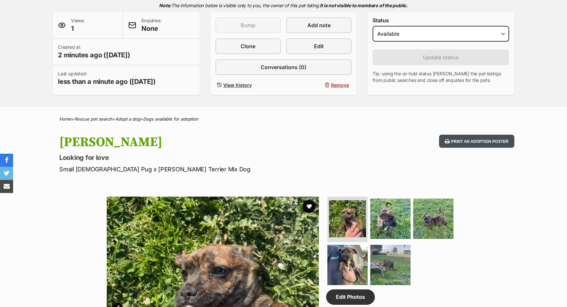
click at [457, 140] on button "Print an adoption poster" at bounding box center [476, 141] width 75 height 13
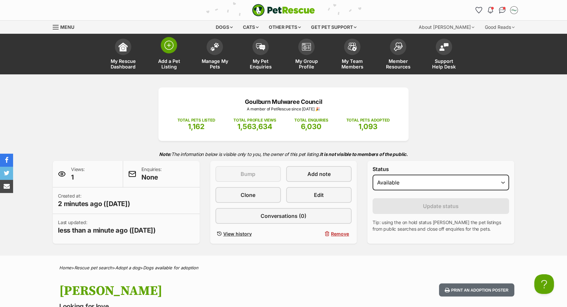
click at [185, 47] on link "Add a Pet Listing" at bounding box center [169, 54] width 46 height 39
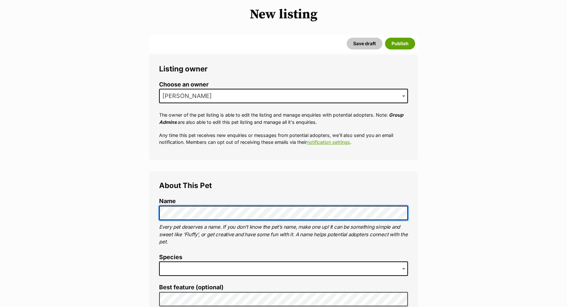
scroll to position [119, 0]
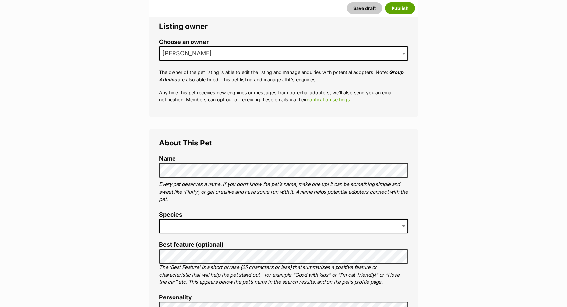
click at [203, 226] on span at bounding box center [283, 226] width 249 height 14
click at [184, 235] on li "Species Cat" at bounding box center [283, 224] width 249 height 27
click at [181, 227] on span "Cat" at bounding box center [283, 226] width 249 height 14
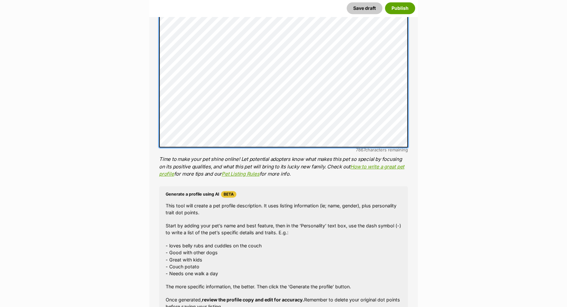
scroll to position [536, 0]
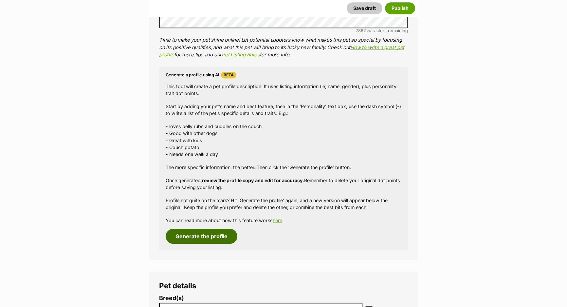
click at [202, 229] on button "Generate the profile" at bounding box center [202, 236] width 72 height 15
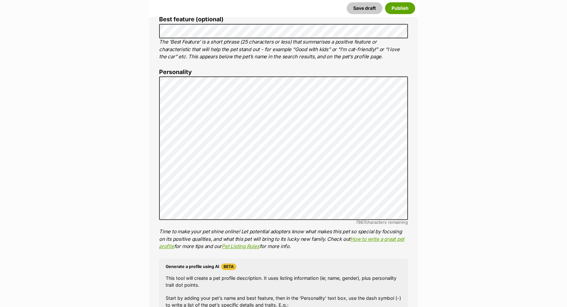
scroll to position [339, 0]
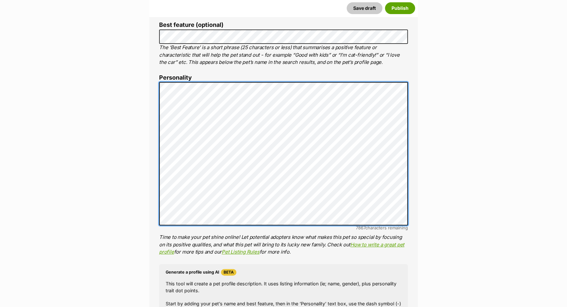
click at [156, 94] on div "About This Pet Name Henlo there, it looks like you might be using the pet name …" at bounding box center [283, 183] width 268 height 548
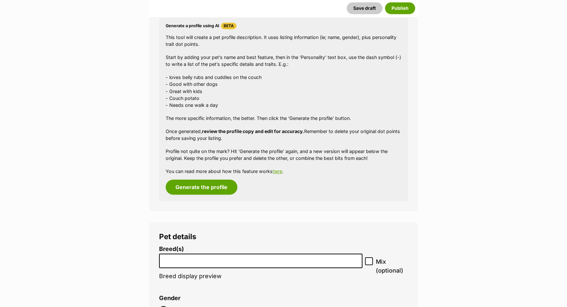
scroll to position [636, 0]
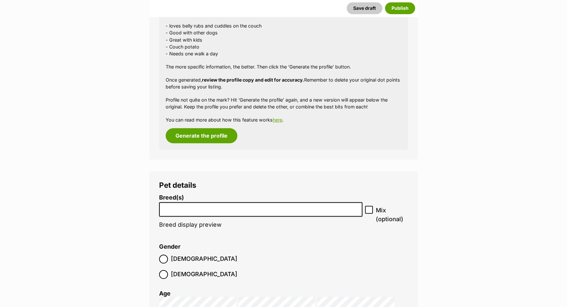
click at [197, 209] on input "search" at bounding box center [260, 207] width 199 height 7
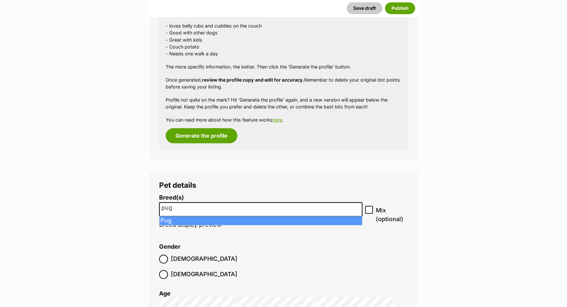
type input "pug"
select select "169"
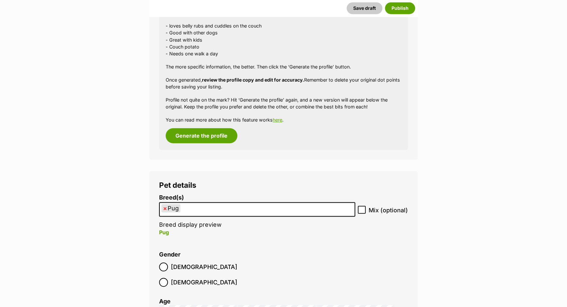
click at [213, 208] on ul "× Pug" at bounding box center [257, 209] width 195 height 13
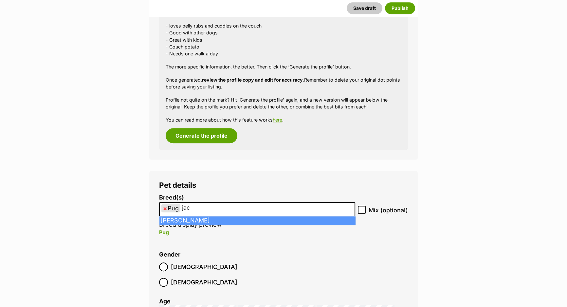
type input "jac"
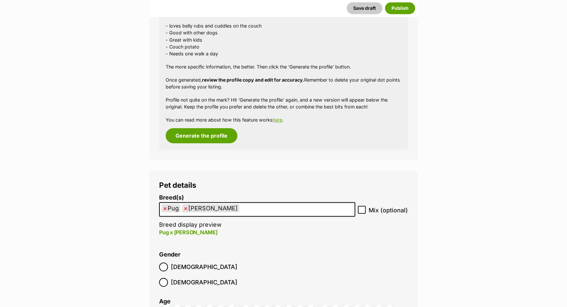
click at [368, 210] on label "Mix (optional)" at bounding box center [383, 210] width 50 height 9
click at [366, 210] on input "Mix (optional)" at bounding box center [362, 210] width 8 height 8
checkbox input "true"
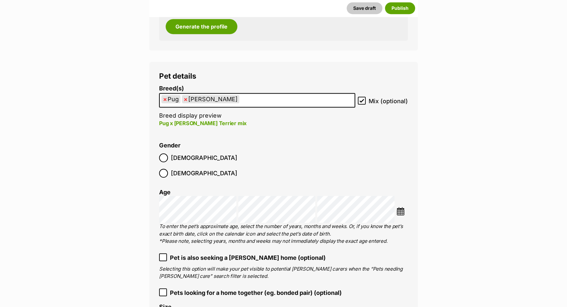
scroll to position [785, 0]
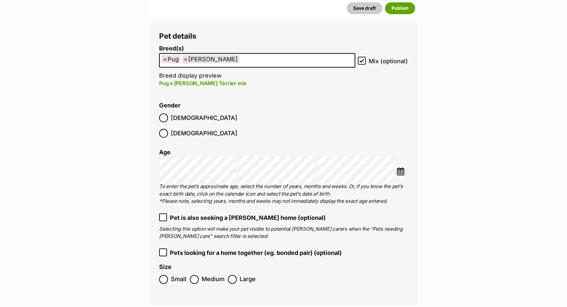
click at [172, 275] on span "Small" at bounding box center [179, 279] width 16 height 9
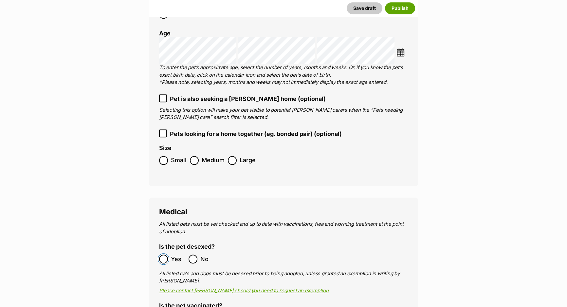
scroll to position [934, 0]
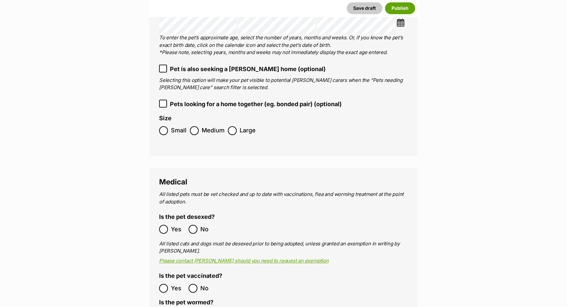
drag, startPoint x: 172, startPoint y: 270, endPoint x: 169, endPoint y: 266, distance: 4.7
click at [172, 284] on span "Yes" at bounding box center [178, 288] width 14 height 9
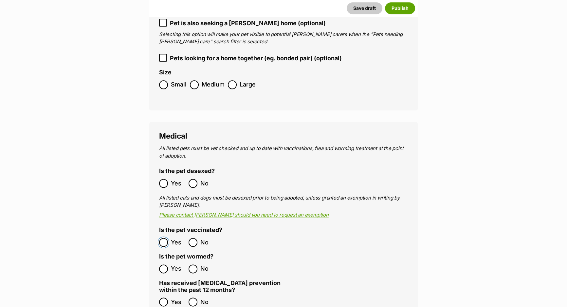
scroll to position [1023, 0]
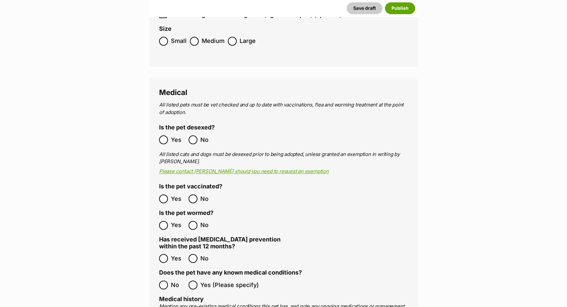
click at [174, 280] on span "No" at bounding box center [178, 284] width 14 height 9
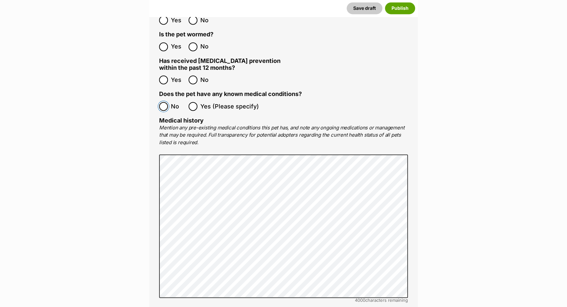
scroll to position [1321, 0]
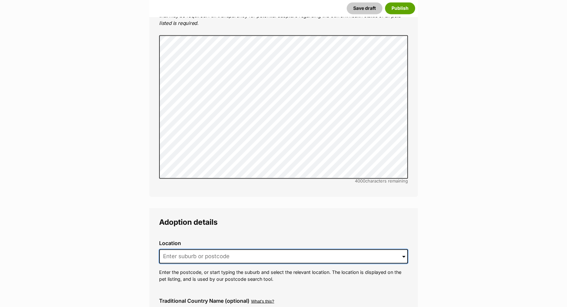
click at [196, 249] on input at bounding box center [283, 256] width 249 height 14
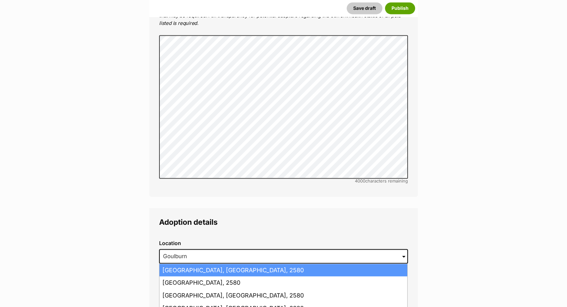
click at [196, 264] on li "Goulburn, New South Wales, 2580" at bounding box center [283, 270] width 248 height 13
type input "Goulburn, New South Wales, 2580"
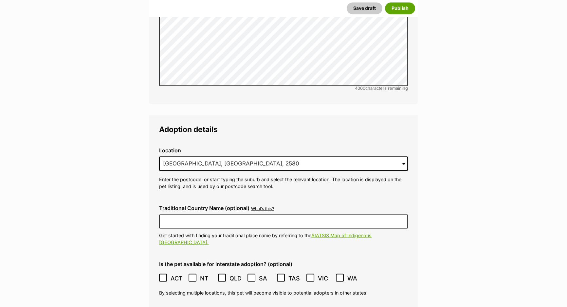
scroll to position [1440, 0]
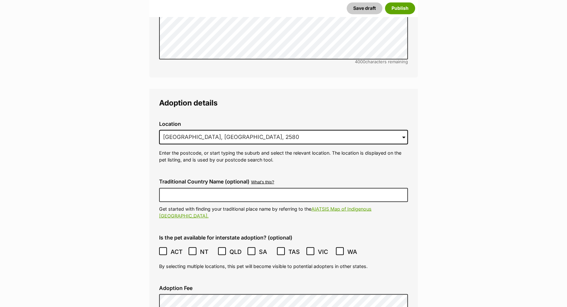
click at [174, 247] on span "ACT" at bounding box center [178, 251] width 15 height 9
click at [180, 279] on div "Adoption Fee" at bounding box center [283, 296] width 259 height 34
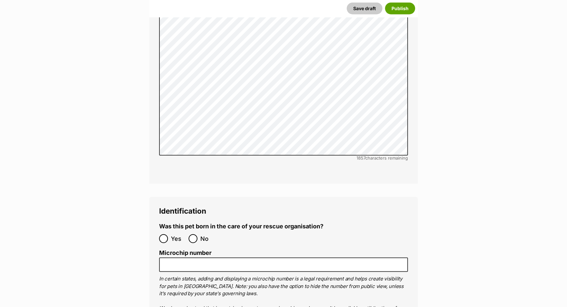
scroll to position [2125, 0]
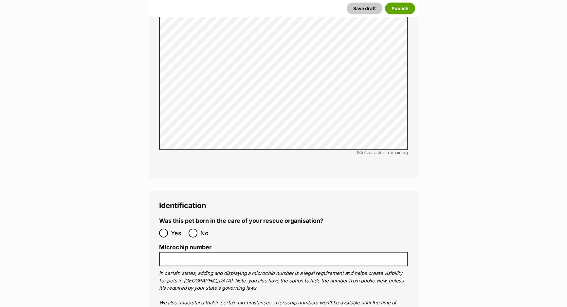
click at [199, 229] on label "No" at bounding box center [202, 233] width 26 height 9
click at [197, 229] on input "No" at bounding box center [193, 233] width 9 height 9
radio input "true"
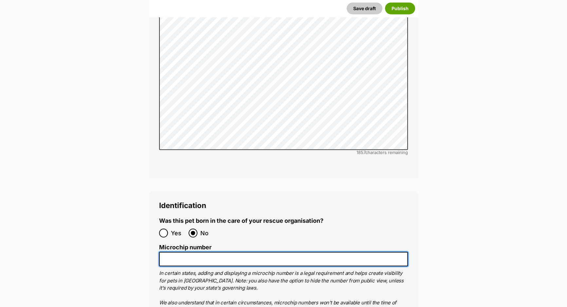
click at [197, 252] on input "Microchip number" at bounding box center [283, 259] width 249 height 15
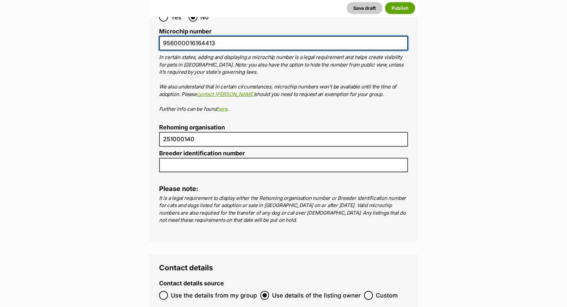
scroll to position [2392, 0]
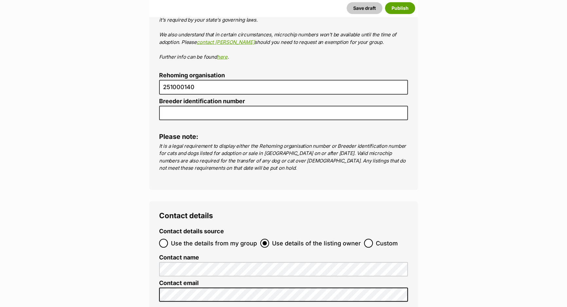
type input "956000016164413"
click at [195, 239] on span "Use the details from my group" at bounding box center [214, 243] width 86 height 9
click at [168, 239] on input "Use the details from my group" at bounding box center [163, 243] width 9 height 9
radio input "true"
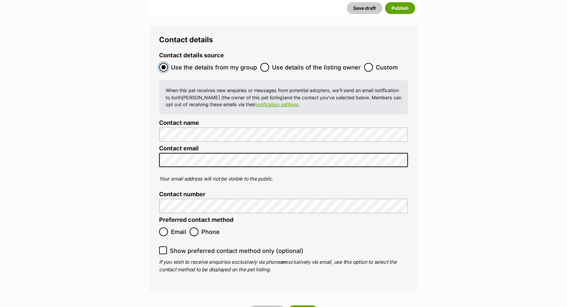
scroll to position [2630, 0]
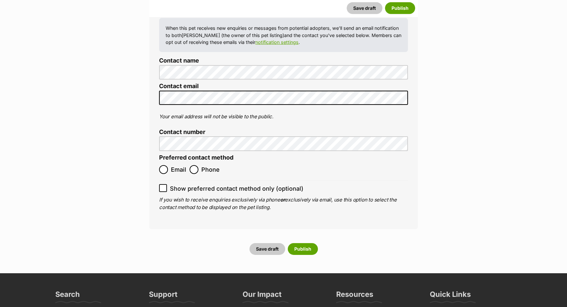
click at [170, 165] on label "Email" at bounding box center [172, 169] width 27 height 9
click at [168, 165] on input "Email" at bounding box center [163, 169] width 9 height 9
radio input "true"
click at [173, 184] on span "Show preferred contact method only (optional)" at bounding box center [237, 188] width 134 height 9
click at [167, 184] on input "Show preferred contact method only (optional)" at bounding box center [163, 188] width 8 height 8
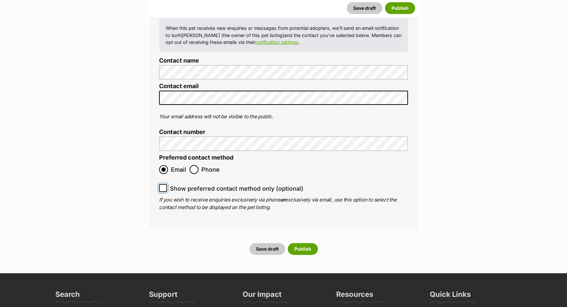
checkbox input "true"
click at [279, 243] on button "Save draft" at bounding box center [267, 249] width 36 height 12
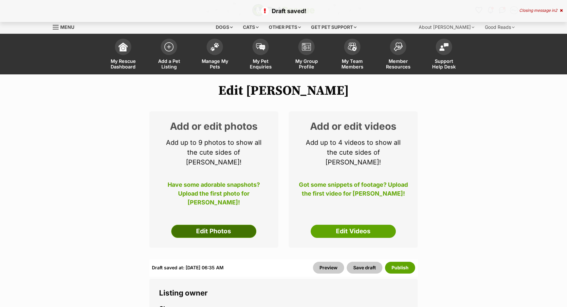
click at [219, 226] on link "Edit Photos" at bounding box center [213, 231] width 85 height 13
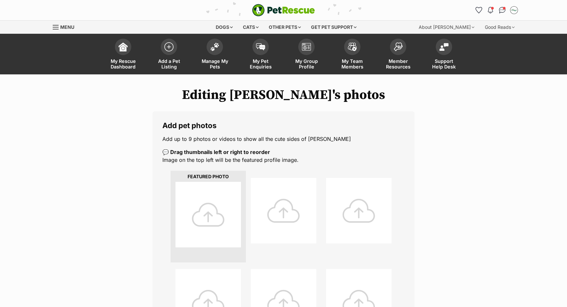
click at [209, 206] on div at bounding box center [207, 214] width 65 height 65
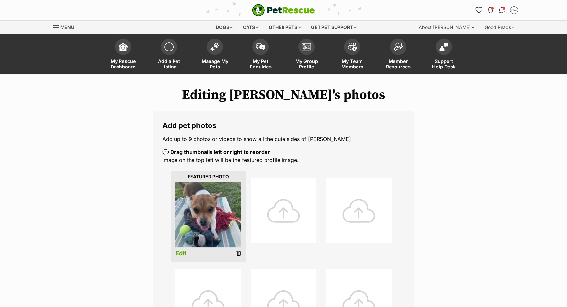
click at [286, 202] on div at bounding box center [283, 210] width 65 height 65
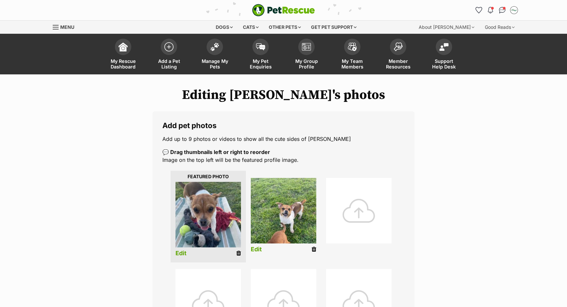
click at [347, 214] on div at bounding box center [358, 210] width 65 height 65
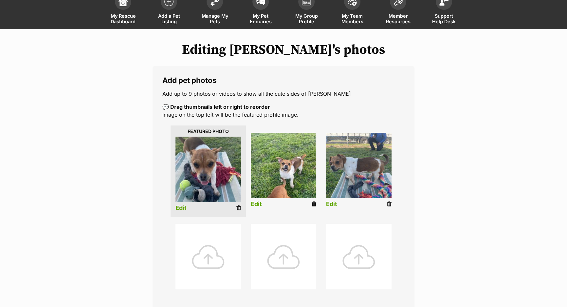
scroll to position [59, 0]
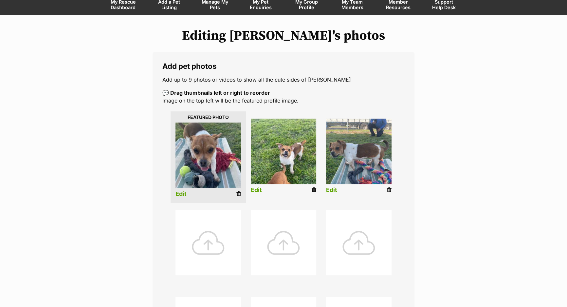
click at [214, 240] on div at bounding box center [207, 242] width 65 height 65
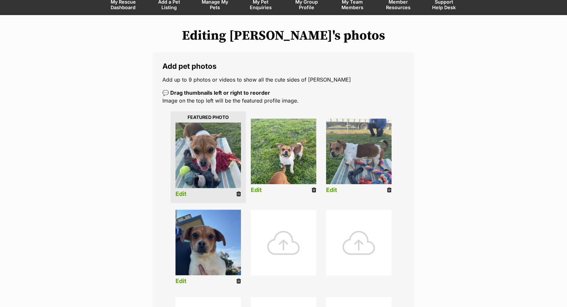
click at [184, 283] on link "Edit" at bounding box center [180, 281] width 11 height 7
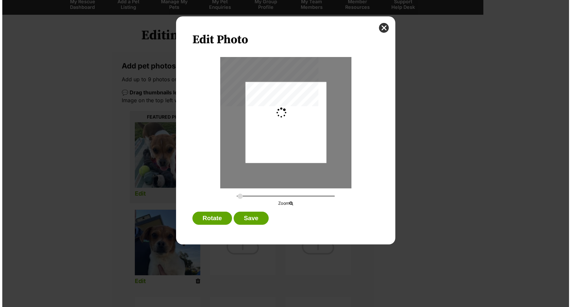
scroll to position [0, 0]
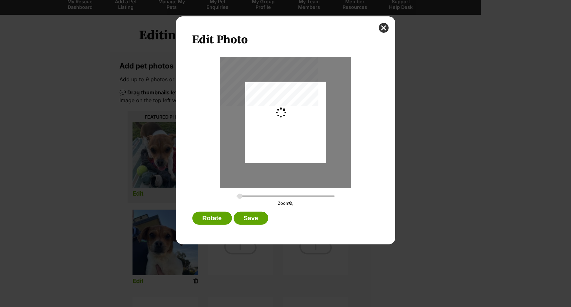
type input "0.2744"
click at [305, 110] on div "Dialog Window - Close (Press escape to close)" at bounding box center [285, 121] width 81 height 108
click at [242, 212] on button "Save" at bounding box center [251, 218] width 35 height 13
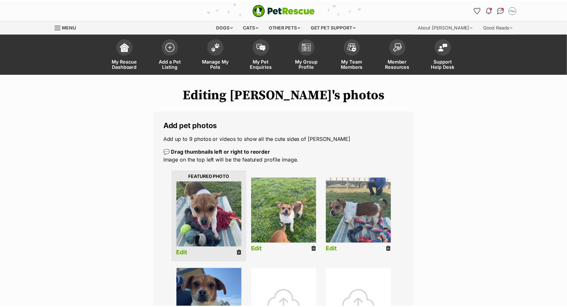
scroll to position [59, 0]
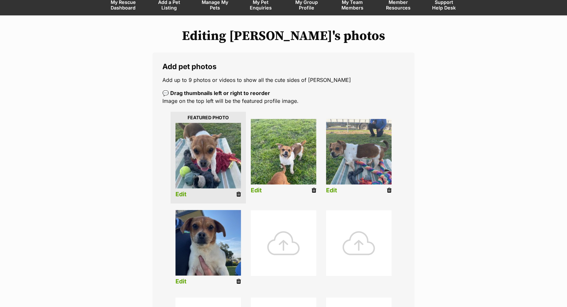
click at [336, 189] on link "Edit" at bounding box center [331, 190] width 11 height 7
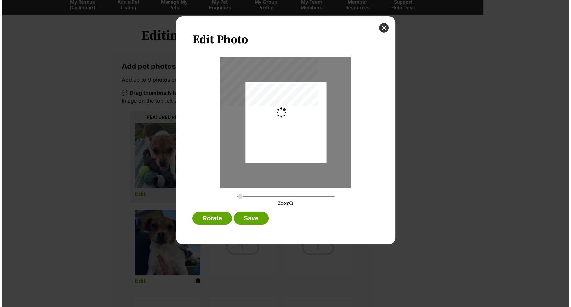
scroll to position [0, 0]
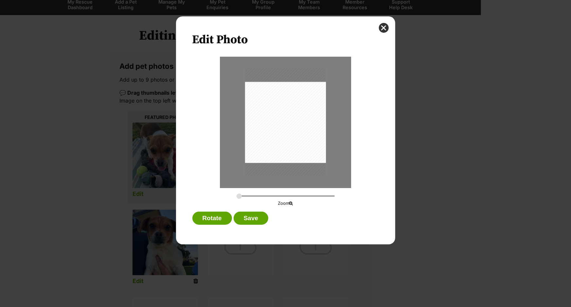
drag, startPoint x: 298, startPoint y: 125, endPoint x: 302, endPoint y: 124, distance: 4.0
click at [302, 124] on div "Dialog Window - Close (Press escape to close)" at bounding box center [285, 122] width 81 height 108
click at [243, 193] on input "Dialog Window - Close (Press escape to close)" at bounding box center [286, 196] width 98 height 6
type input "0.2744"
click at [239, 196] on input "Dialog Window - Close (Press escape to close)" at bounding box center [286, 196] width 98 height 6
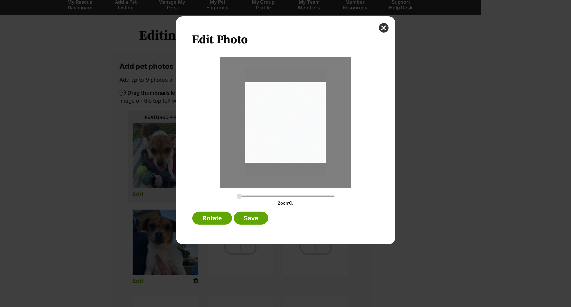
click at [268, 135] on div "Dialog Window - Close (Press escape to close)" at bounding box center [285, 122] width 81 height 108
click at [257, 217] on button "Save" at bounding box center [251, 218] width 35 height 13
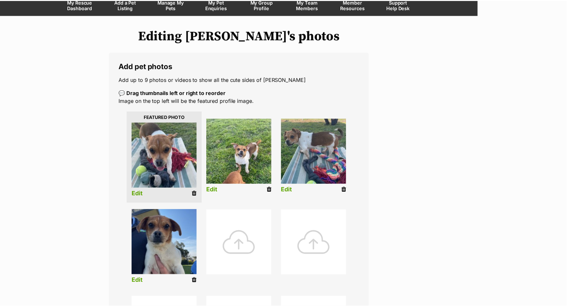
scroll to position [59, 0]
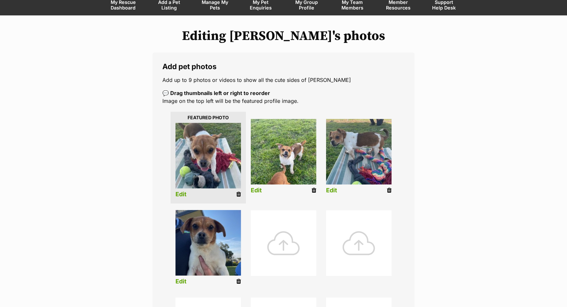
click at [258, 189] on link "Edit" at bounding box center [256, 190] width 11 height 7
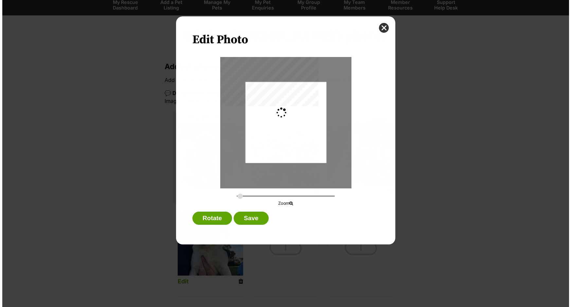
scroll to position [0, 0]
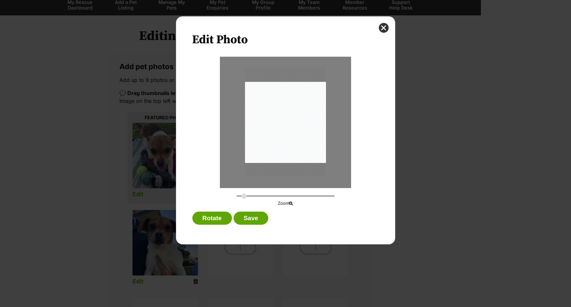
type input "0.3418"
click at [244, 196] on input "Dialog Window - Close (Press escape to close)" at bounding box center [286, 196] width 98 height 6
drag, startPoint x: 288, startPoint y: 135, endPoint x: 276, endPoint y: 146, distance: 16.7
click at [276, 146] on div "Dialog Window - Close (Press escape to close)" at bounding box center [279, 133] width 101 height 134
click at [261, 219] on button "Save" at bounding box center [251, 218] width 35 height 13
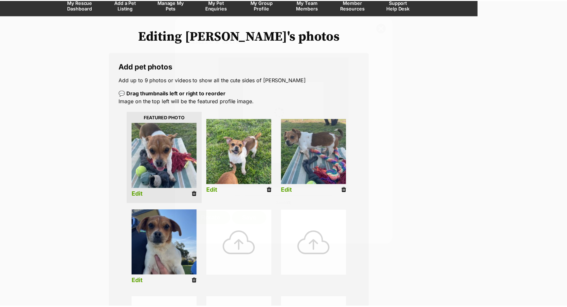
scroll to position [59, 0]
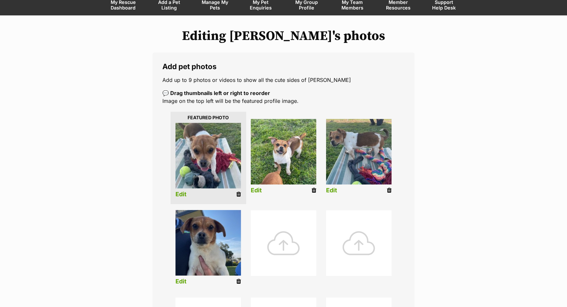
click at [178, 193] on link "Edit" at bounding box center [180, 194] width 11 height 7
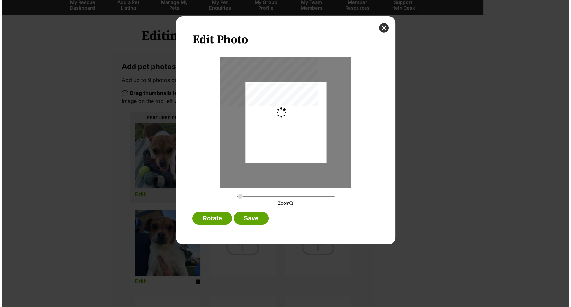
scroll to position [0, 0]
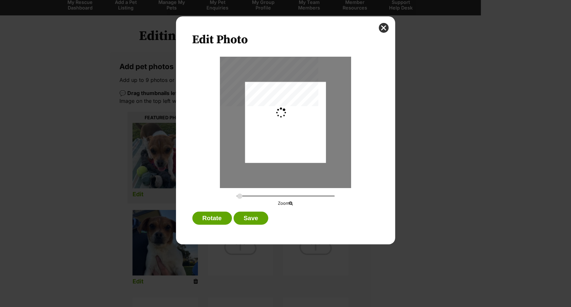
type input "0.2744"
drag, startPoint x: 289, startPoint y: 133, endPoint x: 288, endPoint y: 145, distance: 12.1
click at [288, 145] on div "Dialog Window - Close (Press escape to close)" at bounding box center [285, 135] width 81 height 108
click at [287, 149] on div "Dialog Window - Close (Press escape to close)" at bounding box center [285, 134] width 81 height 108
click at [266, 213] on button "Save" at bounding box center [251, 218] width 35 height 13
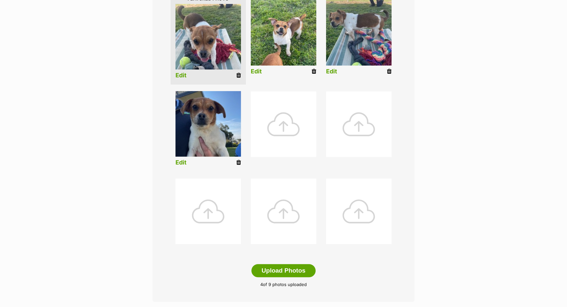
scroll to position [327, 0]
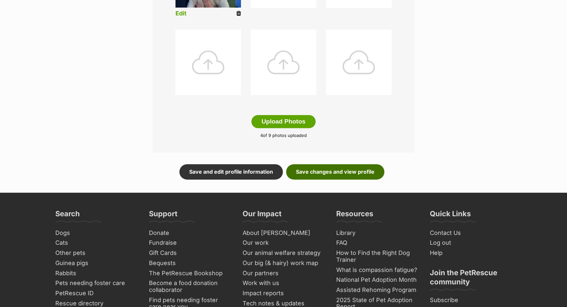
click at [352, 166] on link "Save changes and view profile" at bounding box center [335, 171] width 98 height 15
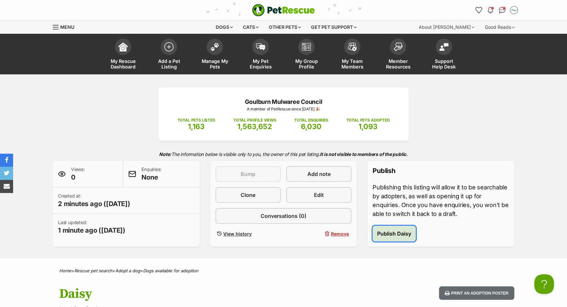
click at [396, 227] on button "Publish Daisy" at bounding box center [394, 234] width 43 height 16
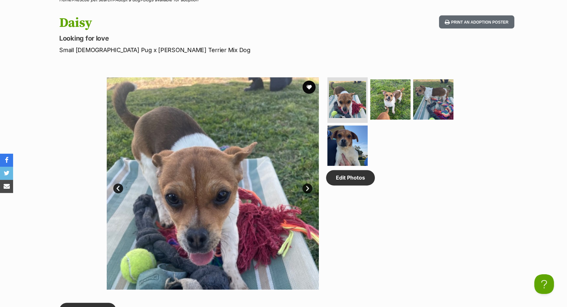
click at [305, 187] on link "Next" at bounding box center [308, 188] width 10 height 10
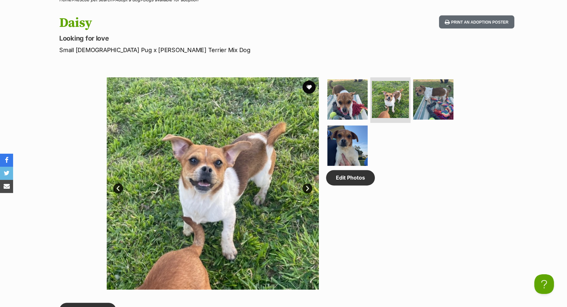
click at [305, 187] on link "Next" at bounding box center [308, 188] width 10 height 10
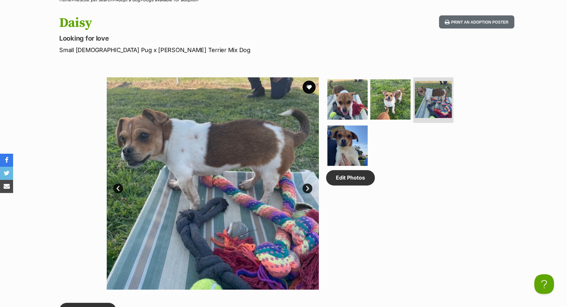
click at [305, 187] on link "Next" at bounding box center [308, 188] width 10 height 10
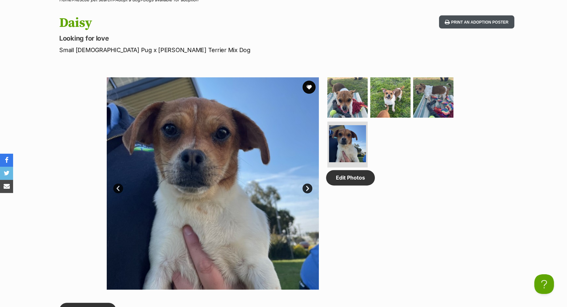
click at [482, 25] on button "Print an adoption poster" at bounding box center [476, 21] width 75 height 13
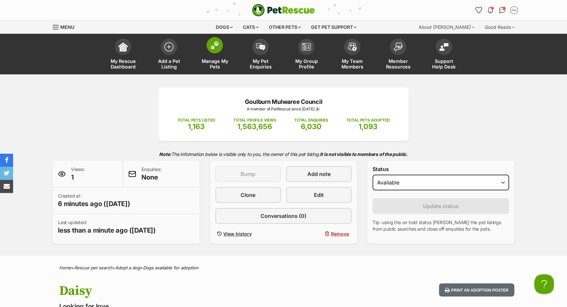
click at [218, 60] on span "Manage My Pets" at bounding box center [214, 63] width 29 height 11
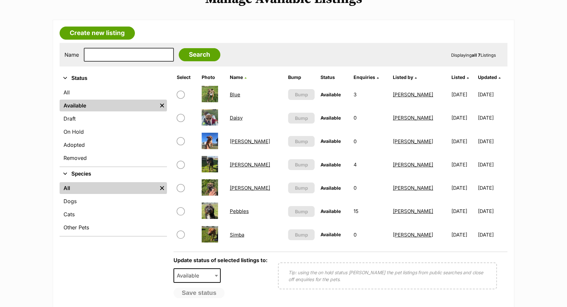
scroll to position [89, 0]
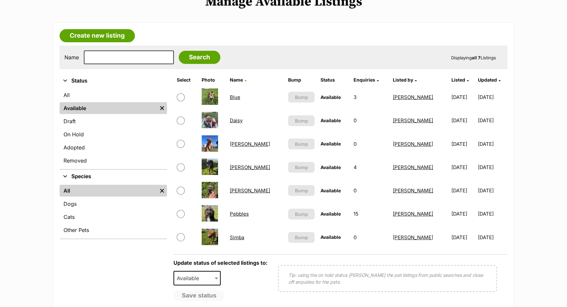
click at [249, 215] on link "Pebbles" at bounding box center [239, 214] width 19 height 6
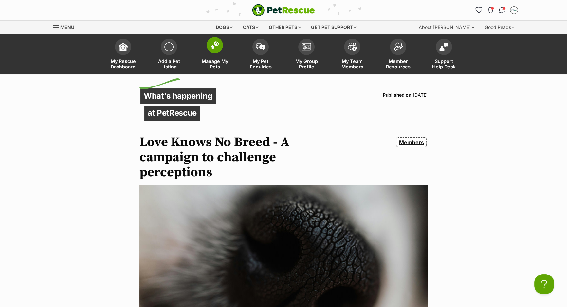
click at [213, 54] on link "Manage My Pets" at bounding box center [215, 54] width 46 height 39
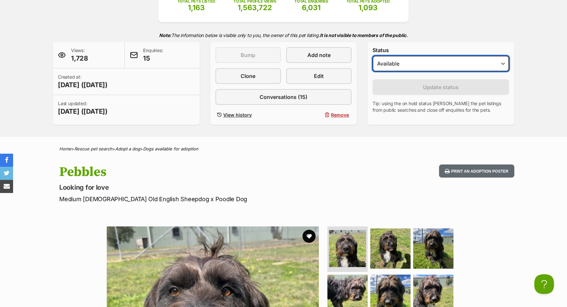
click at [390, 69] on select "Draft - not available as listing has enquires Available On hold Adopted" at bounding box center [441, 64] width 137 height 16
select select "on_hold"
click at [373, 56] on select "Draft - not available as listing has enquires Available On hold Adopted" at bounding box center [441, 64] width 137 height 16
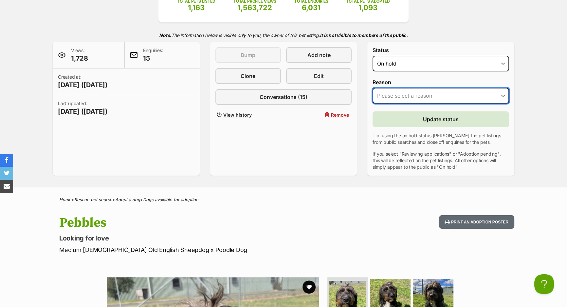
click at [399, 97] on select "Please select a reason Medical reasons Reviewing applications Adoption pending …" at bounding box center [441, 96] width 137 height 16
select select "reviewing_applications"
click at [373, 88] on select "Please select a reason Medical reasons Reviewing applications Adoption pending …" at bounding box center [441, 96] width 137 height 16
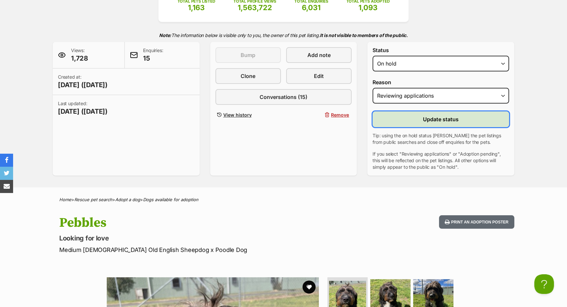
click at [396, 116] on button "Update status" at bounding box center [441, 119] width 137 height 16
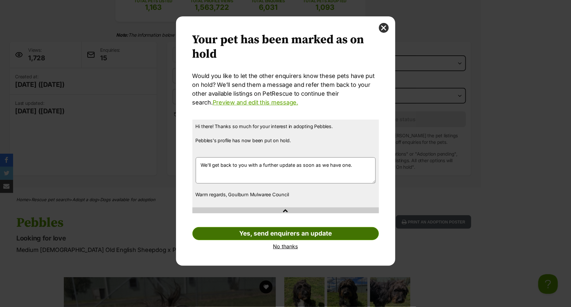
click at [335, 234] on link "Yes, send enquirers an update" at bounding box center [286, 233] width 187 height 13
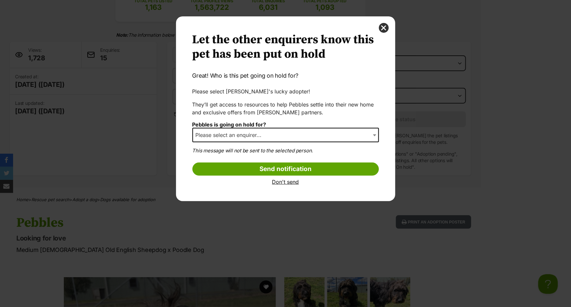
click at [239, 136] on span "Please select an enquirer..." at bounding box center [230, 134] width 75 height 9
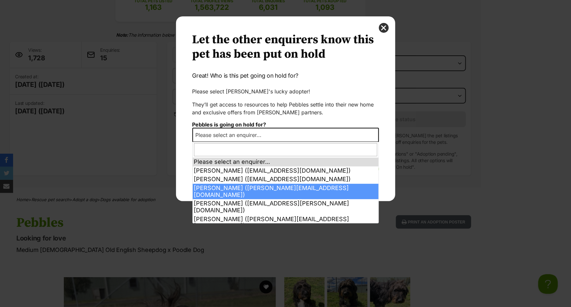
scroll to position [83, 0]
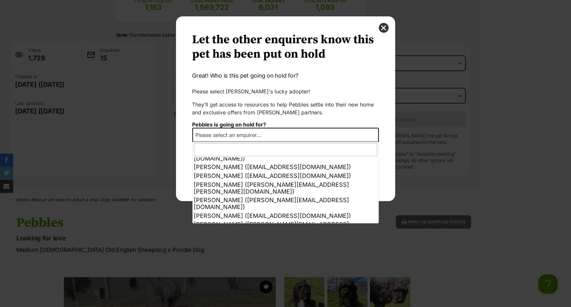
select select "other"
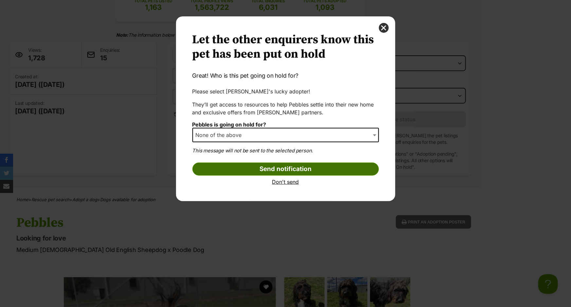
click at [236, 172] on input "Send notification" at bounding box center [286, 168] width 187 height 13
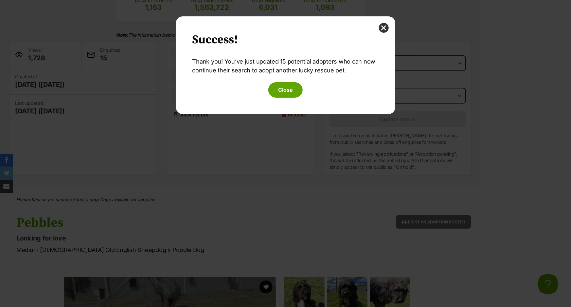
scroll to position [0, 0]
click at [292, 85] on button "Close" at bounding box center [285, 89] width 34 height 15
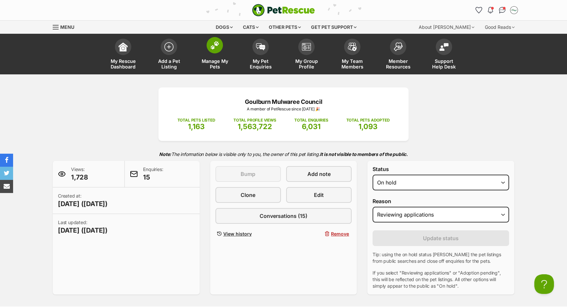
click at [212, 41] on img at bounding box center [214, 45] width 9 height 9
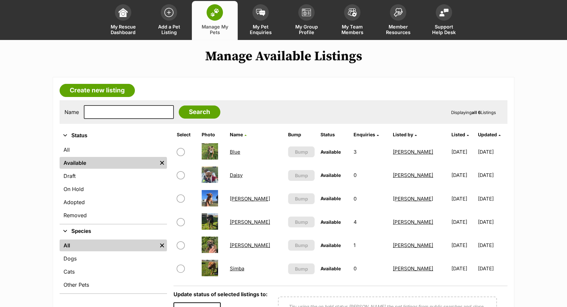
scroll to position [29, 0]
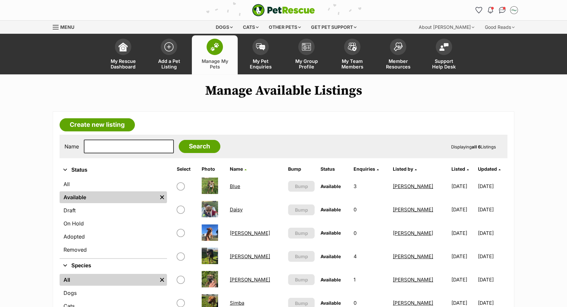
click at [216, 52] on span at bounding box center [215, 47] width 16 height 16
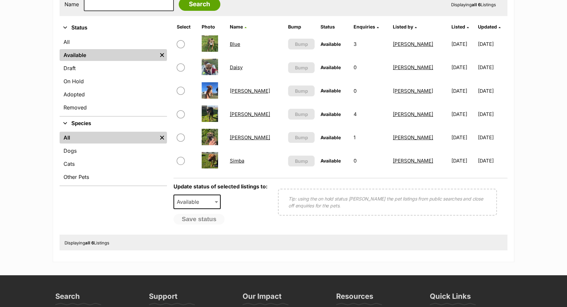
scroll to position [178, 0]
